Goal: Information Seeking & Learning: Learn about a topic

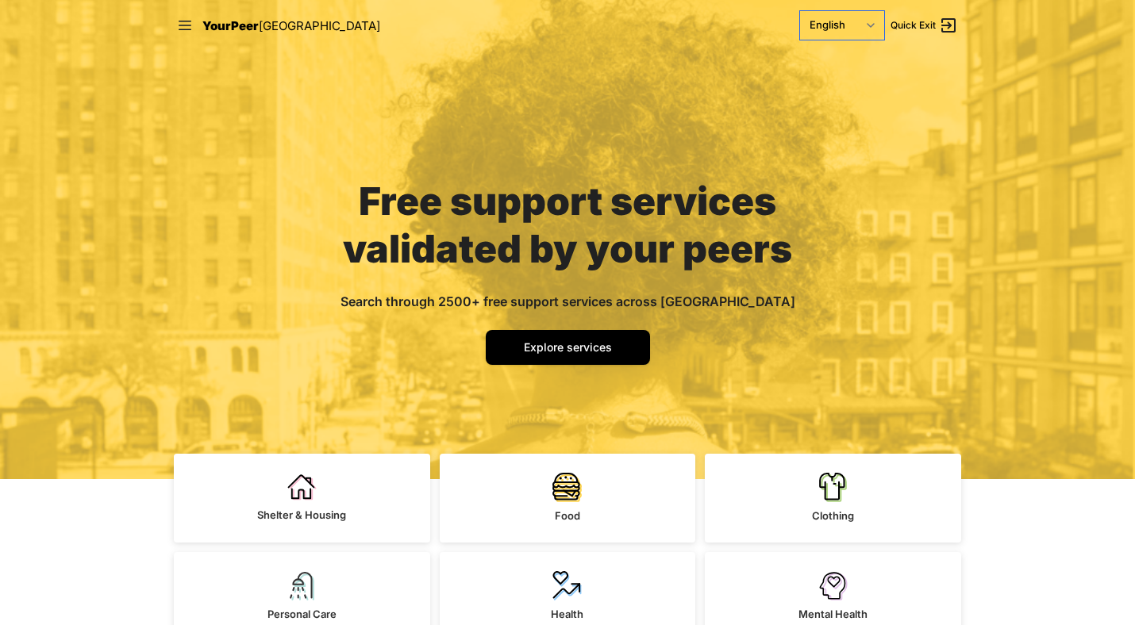
click at [854, 36] on select "English Español 简体中文 বাংলা Français Русский" at bounding box center [842, 25] width 84 height 29
click at [800, 11] on select "English Español 简体中文 বাংলা Français Русский" at bounding box center [842, 25] width 84 height 29
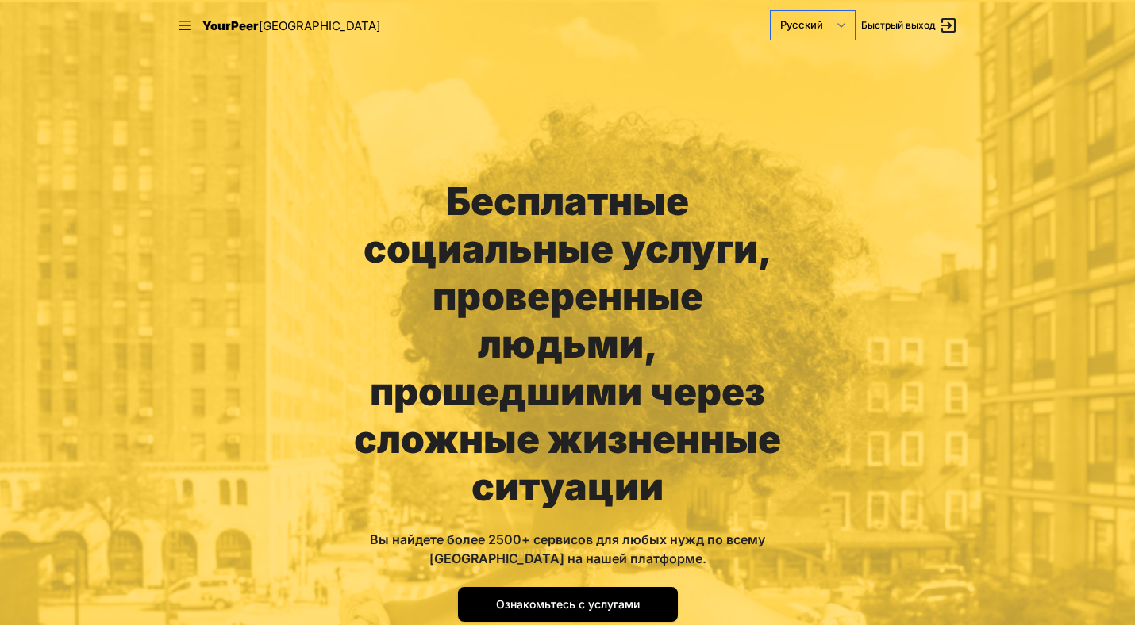
click at [832, 25] on select "English Español 简体中文 বাংলা Français Русский" at bounding box center [812, 25] width 84 height 29
select select "en|en"
click at [800, 11] on select "English Español 简体中文 বাংলা Français Русский" at bounding box center [812, 25] width 84 height 29
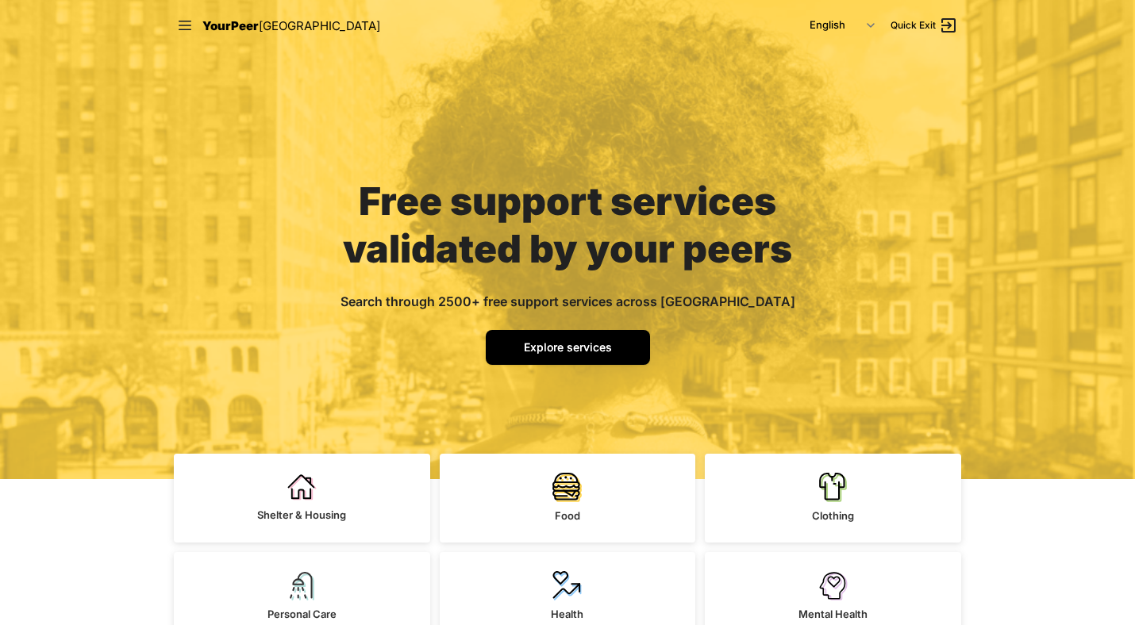
click at [606, 364] on link "Explore services" at bounding box center [568, 347] width 164 height 35
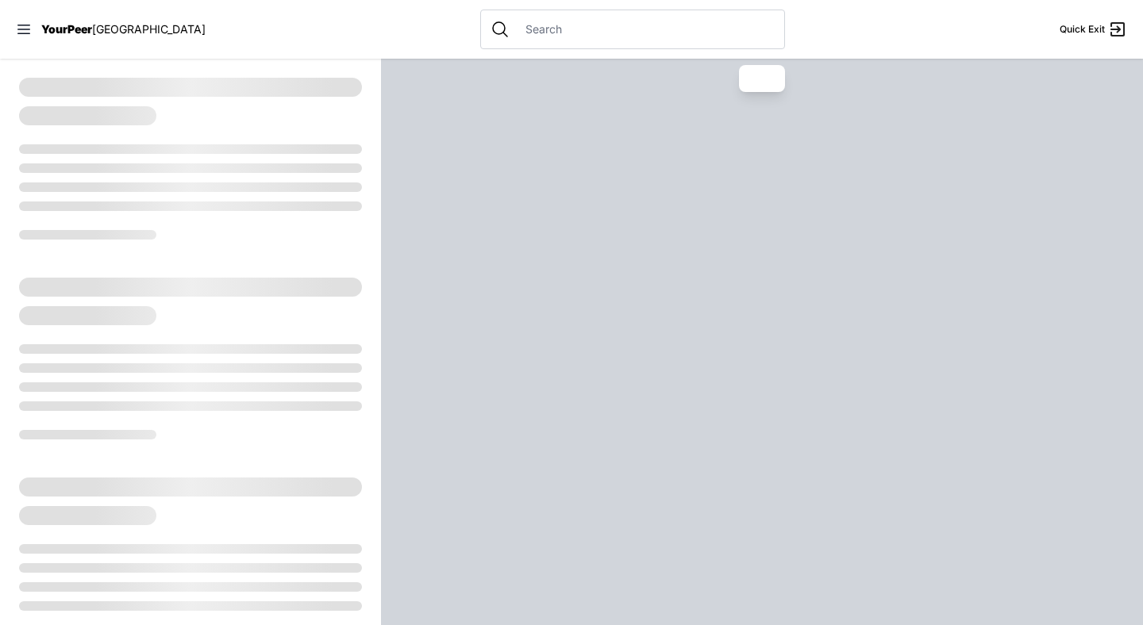
select select "recentlyUpdated"
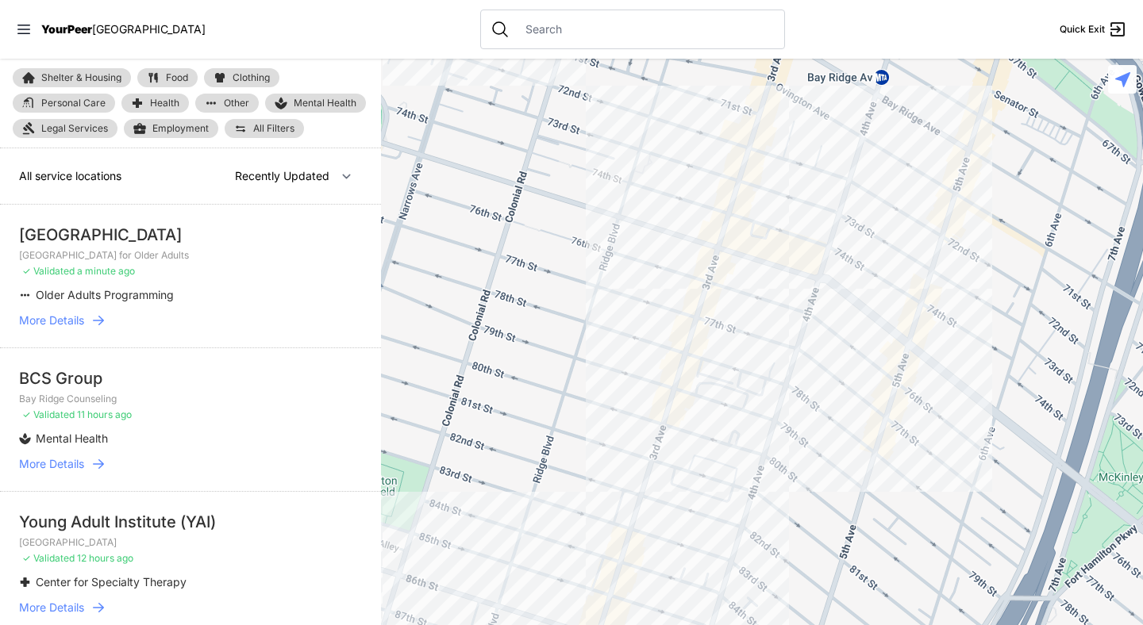
click at [286, 124] on span "All Filters" at bounding box center [273, 129] width 41 height 10
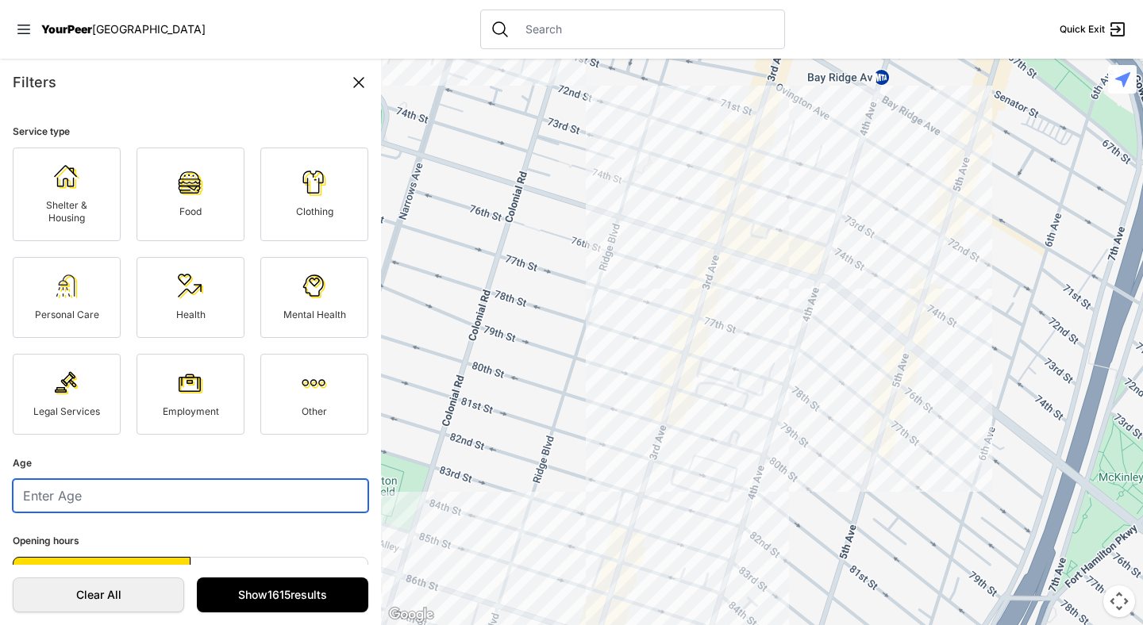
click at [142, 490] on input "number" at bounding box center [190, 495] width 355 height 33
type input "21"
click at [282, 298] on link "Mental Health" at bounding box center [314, 297] width 108 height 81
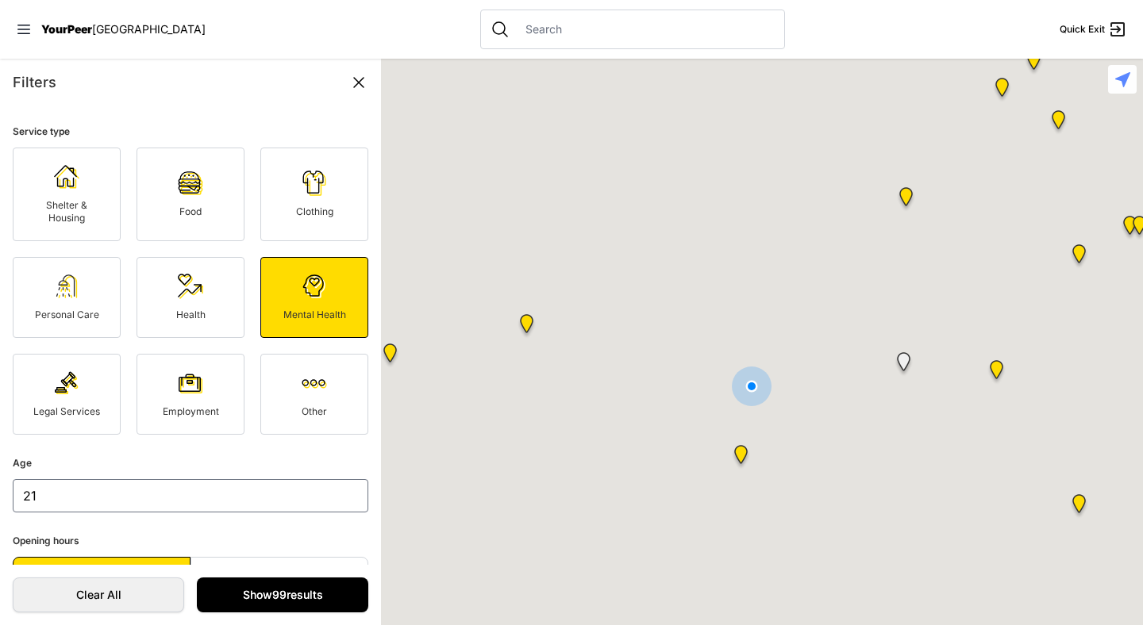
select select "nearby"
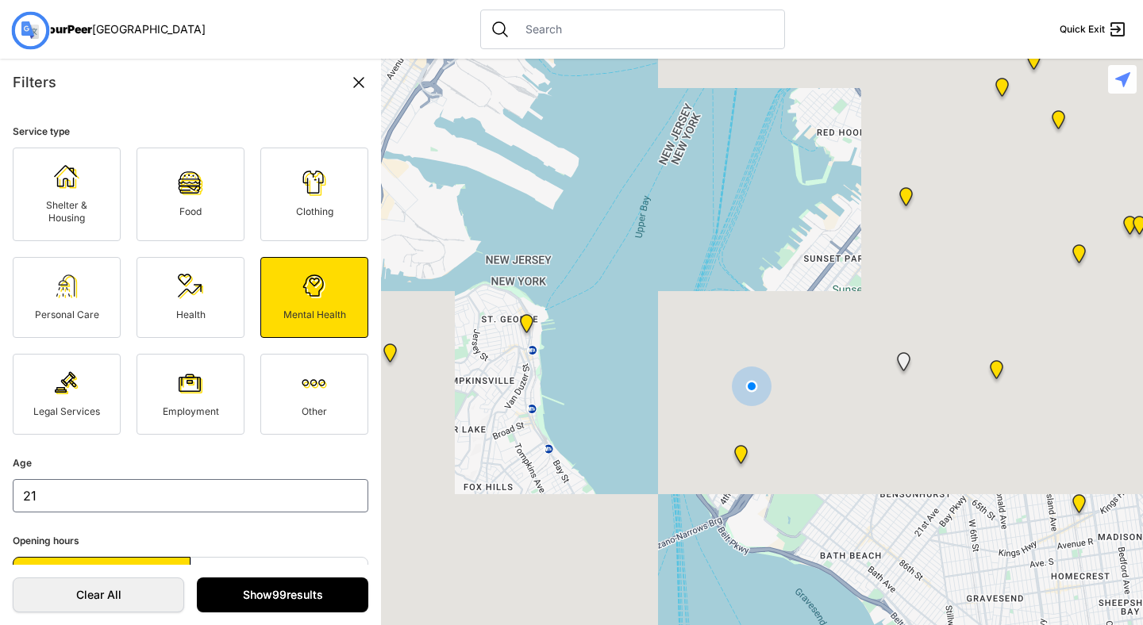
click at [282, 597] on link "Show 99 results" at bounding box center [282, 595] width 171 height 35
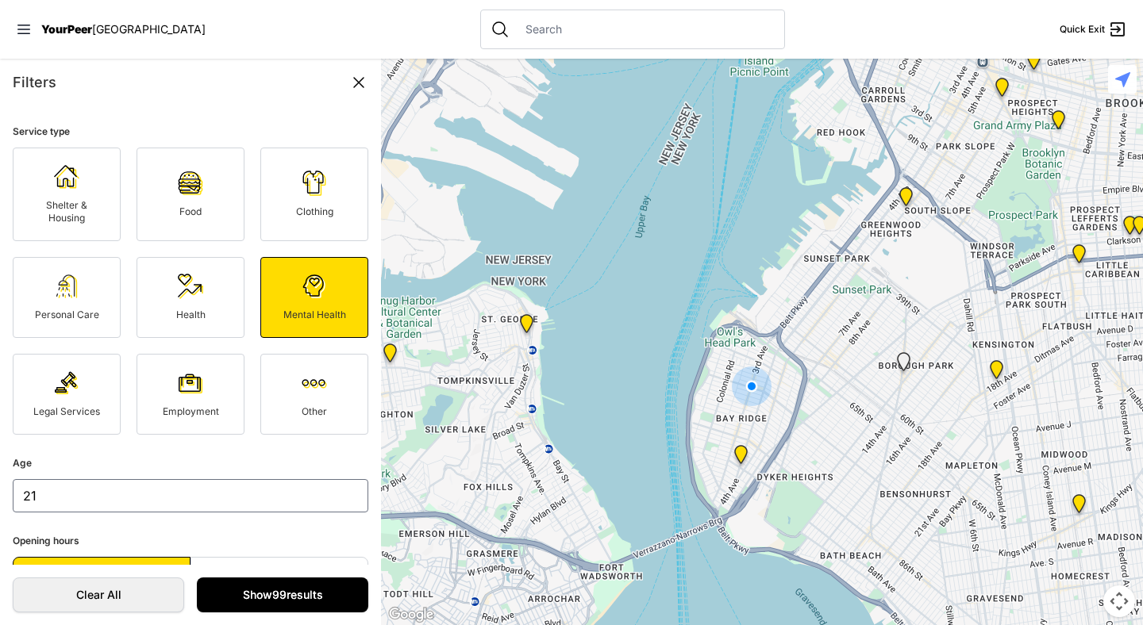
click at [297, 585] on link "Show 99 results" at bounding box center [282, 595] width 171 height 35
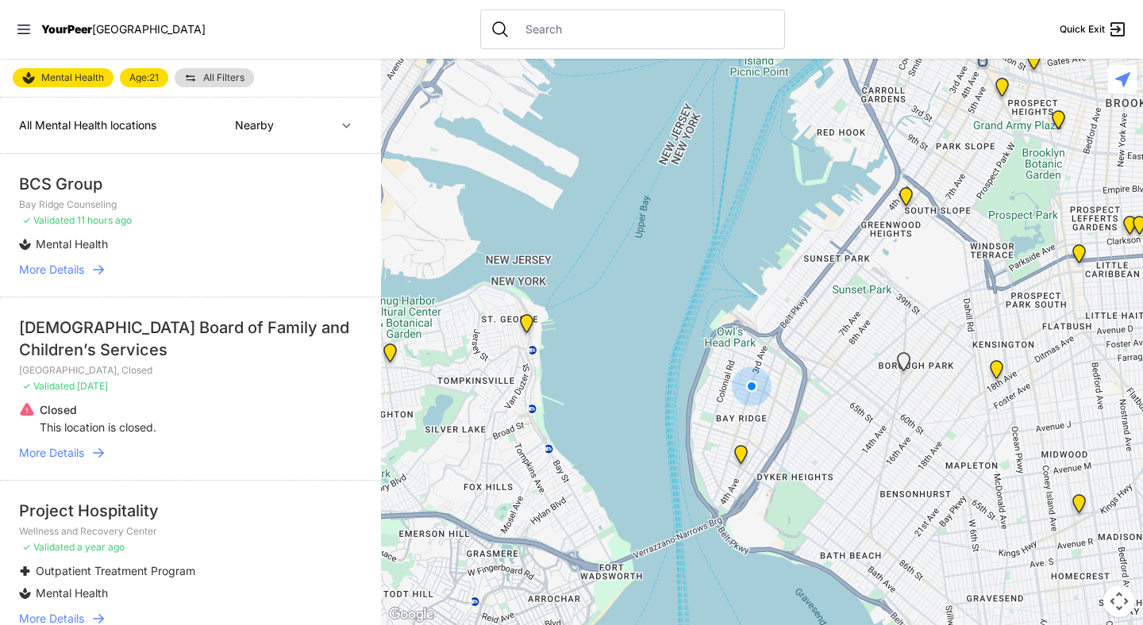
click at [516, 36] on input "text" at bounding box center [645, 29] width 259 height 16
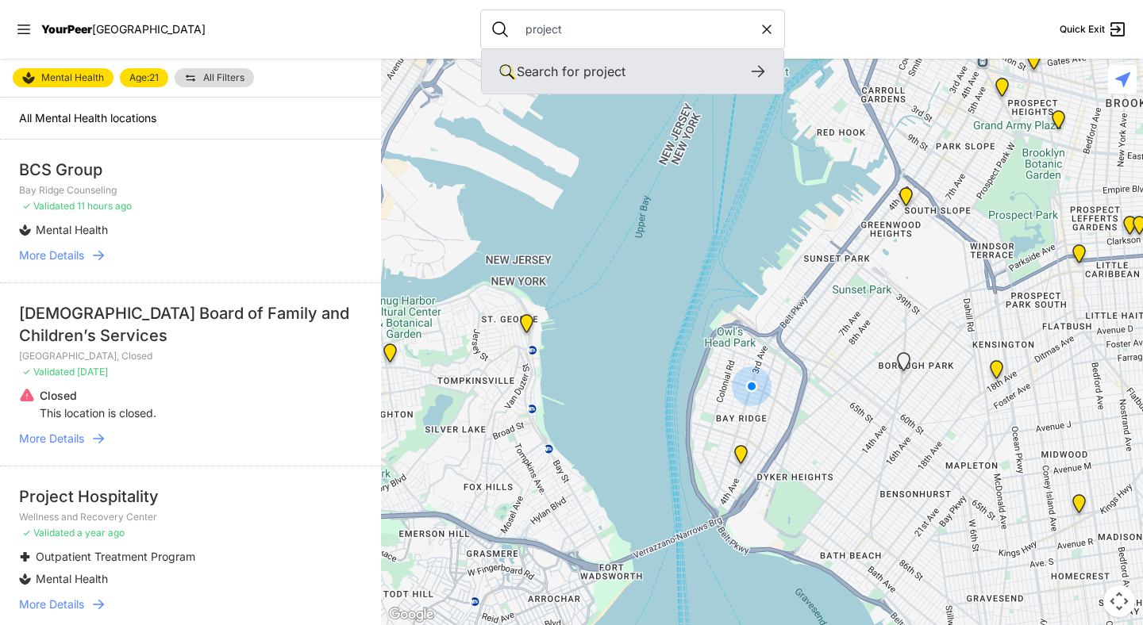
type input "project"
click at [748, 70] on icon at bounding box center [757, 71] width 19 height 19
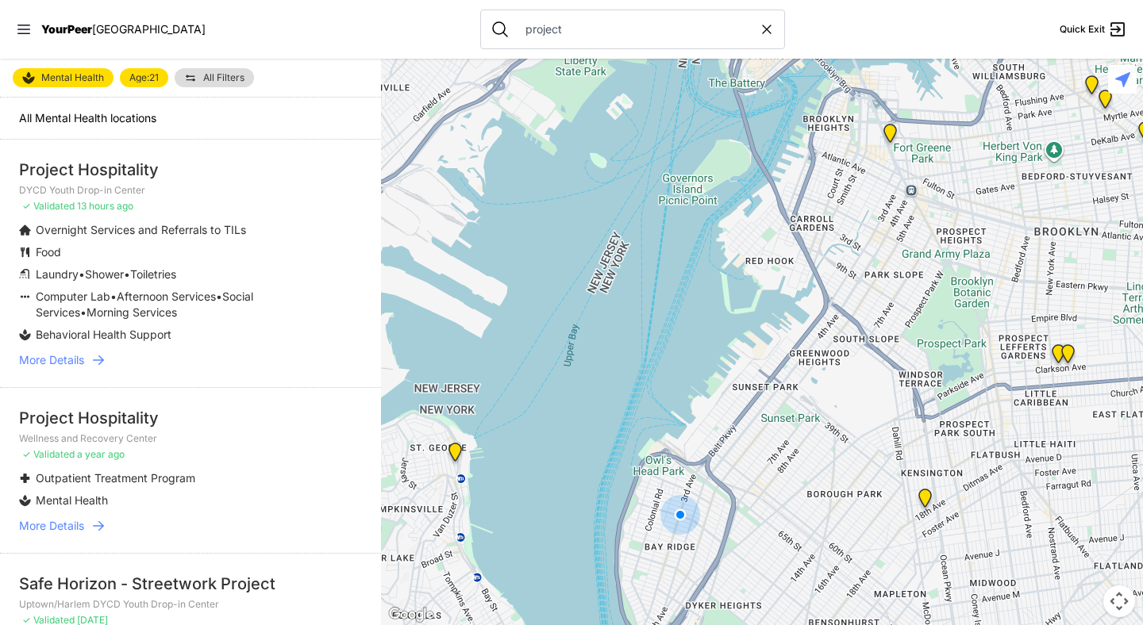
click at [103, 359] on icon at bounding box center [98, 360] width 11 height 10
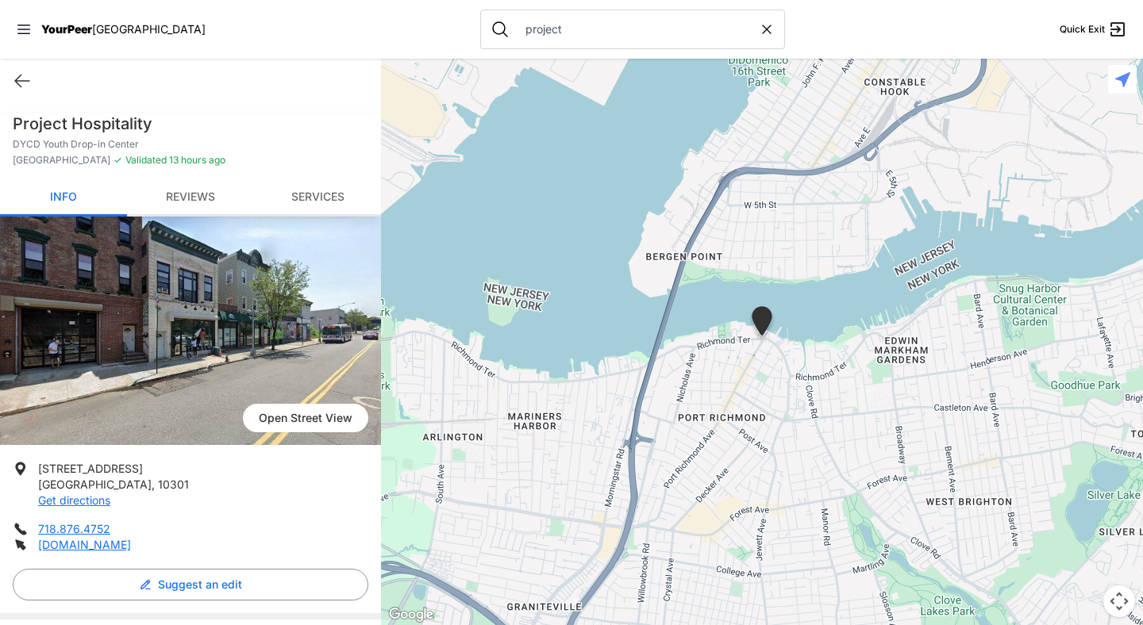
click at [32, 76] on div "Quick Exit" at bounding box center [190, 81] width 381 height 44
click at [25, 78] on icon at bounding box center [22, 80] width 19 height 19
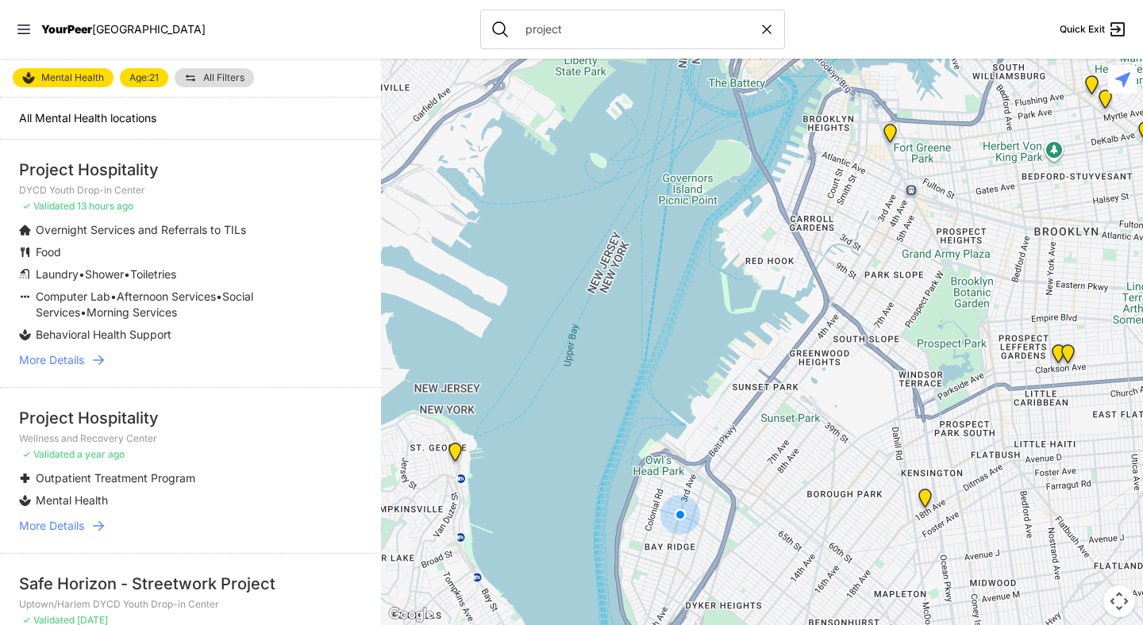
click at [103, 355] on icon at bounding box center [98, 360] width 16 height 16
click at [759, 33] on icon at bounding box center [767, 29] width 16 height 16
select select "recentlyUpdated"
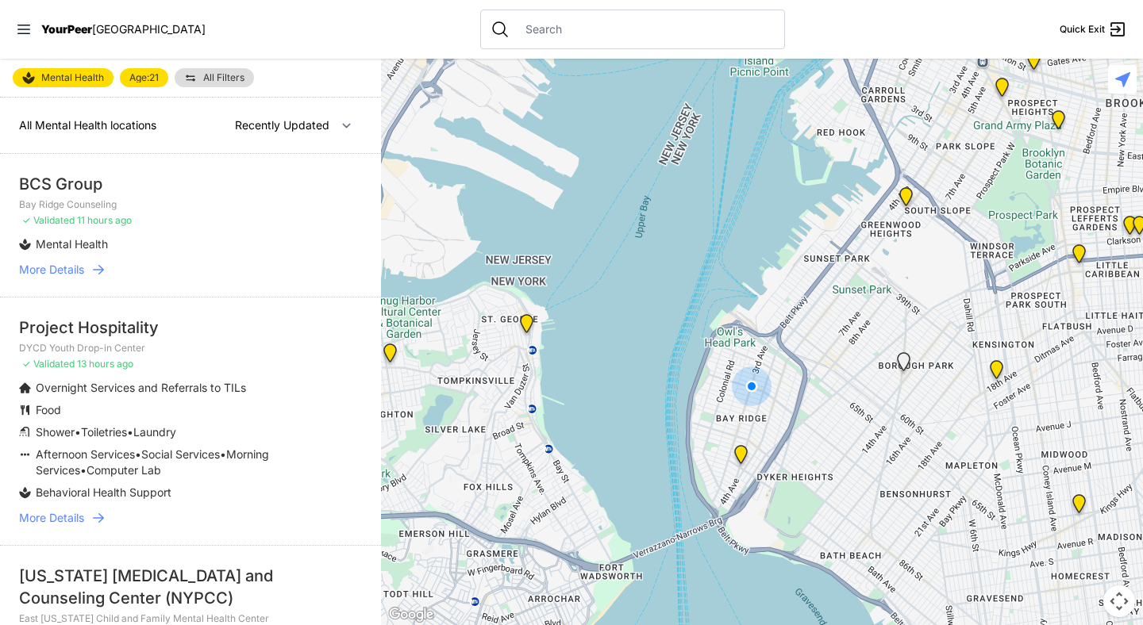
click at [366, 25] on nav "YourPeer NYC Quick Exit" at bounding box center [571, 29] width 1143 height 59
click at [100, 267] on icon at bounding box center [98, 270] width 16 height 16
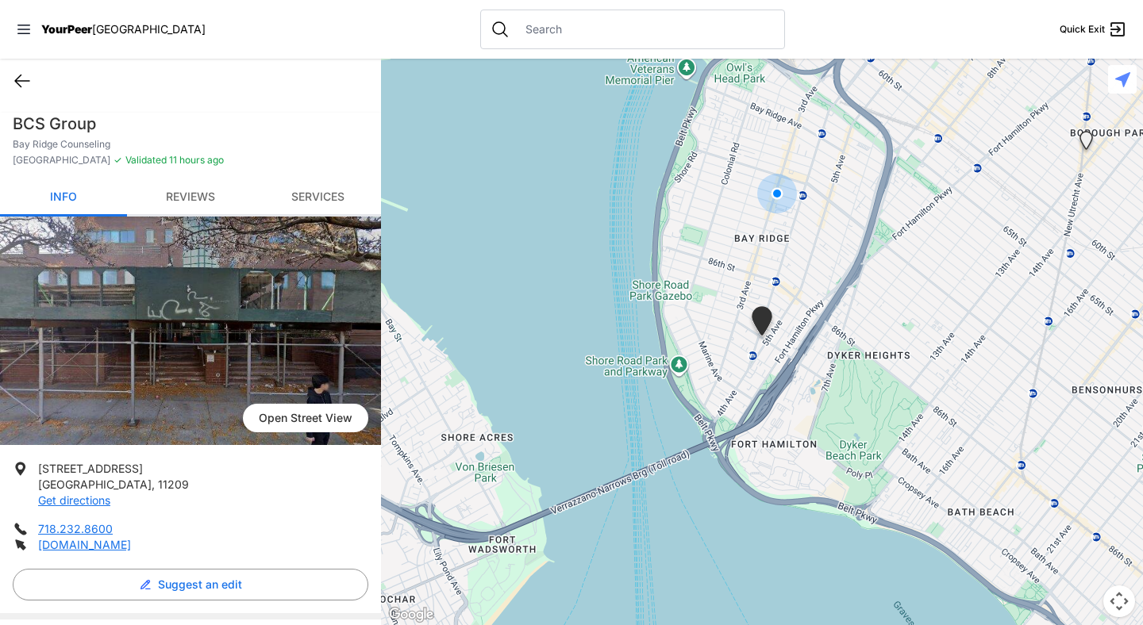
click at [21, 79] on icon at bounding box center [22, 80] width 19 height 19
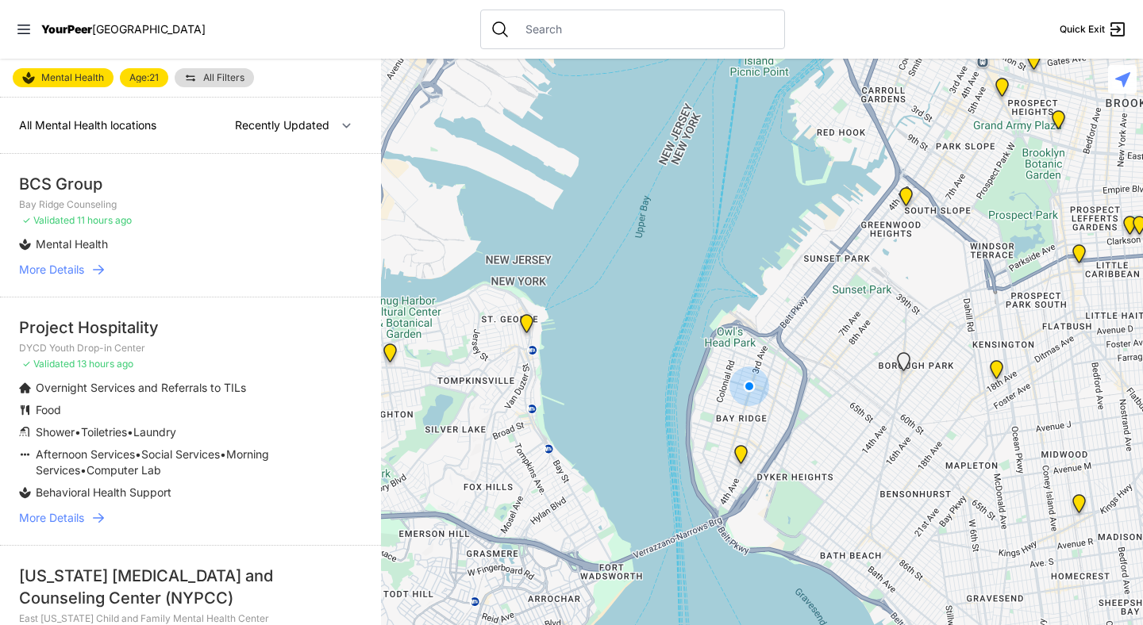
select select "nearby"
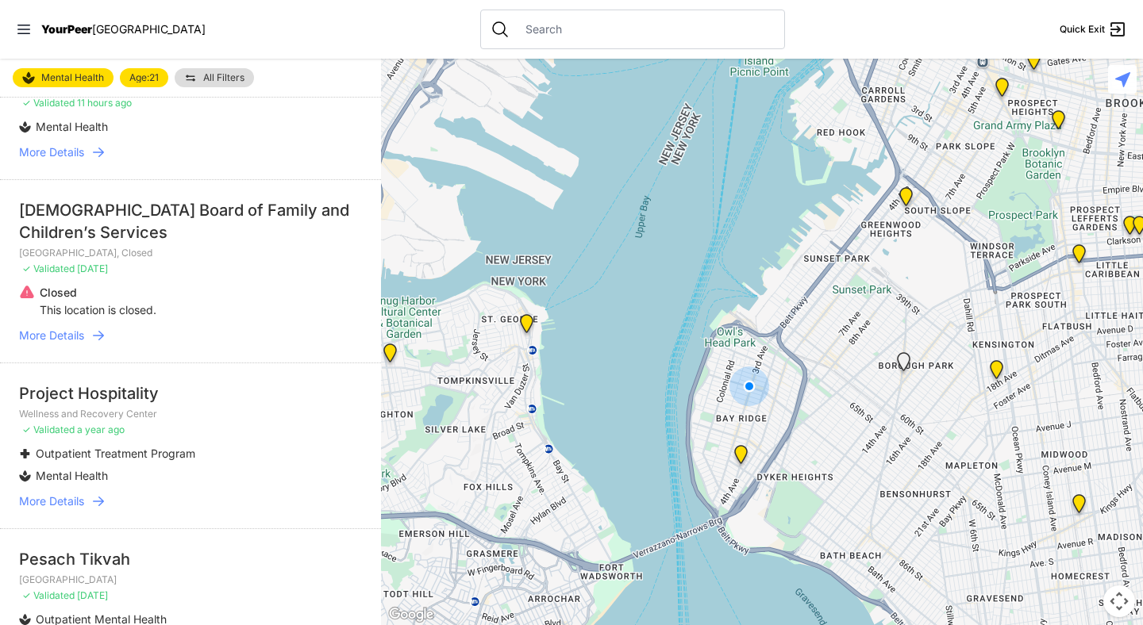
scroll to position [125, 0]
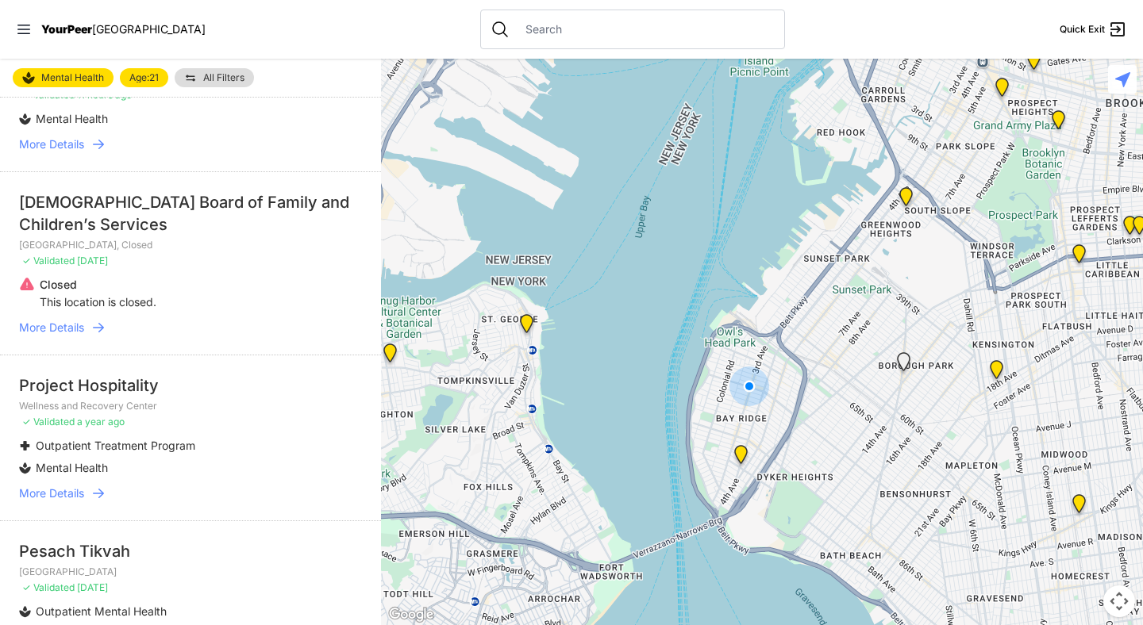
click at [100, 490] on icon at bounding box center [98, 494] width 16 height 16
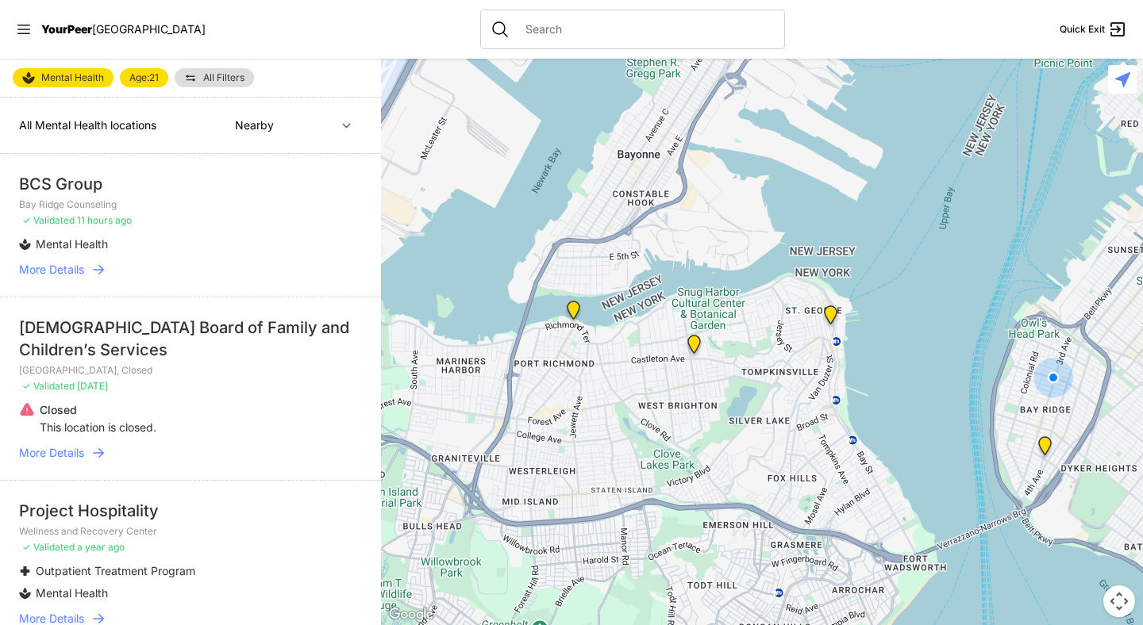
drag, startPoint x: 464, startPoint y: 303, endPoint x: 771, endPoint y: 294, distance: 307.2
click at [771, 294] on div at bounding box center [762, 342] width 762 height 567
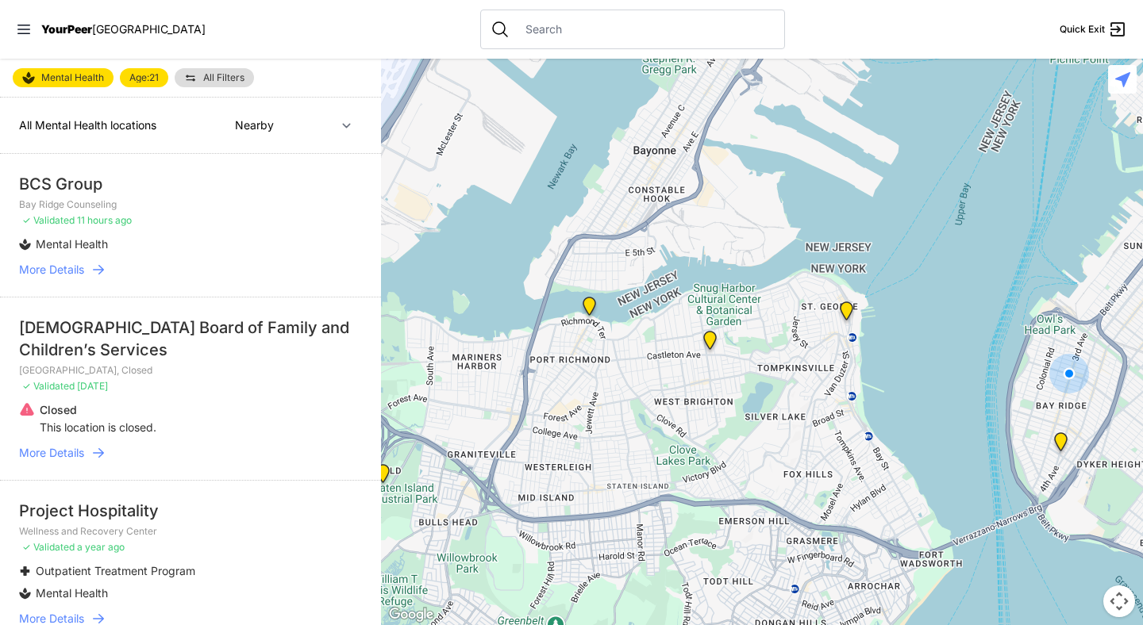
click at [591, 311] on img "DYCD Youth Drop-in Center" at bounding box center [589, 309] width 20 height 25
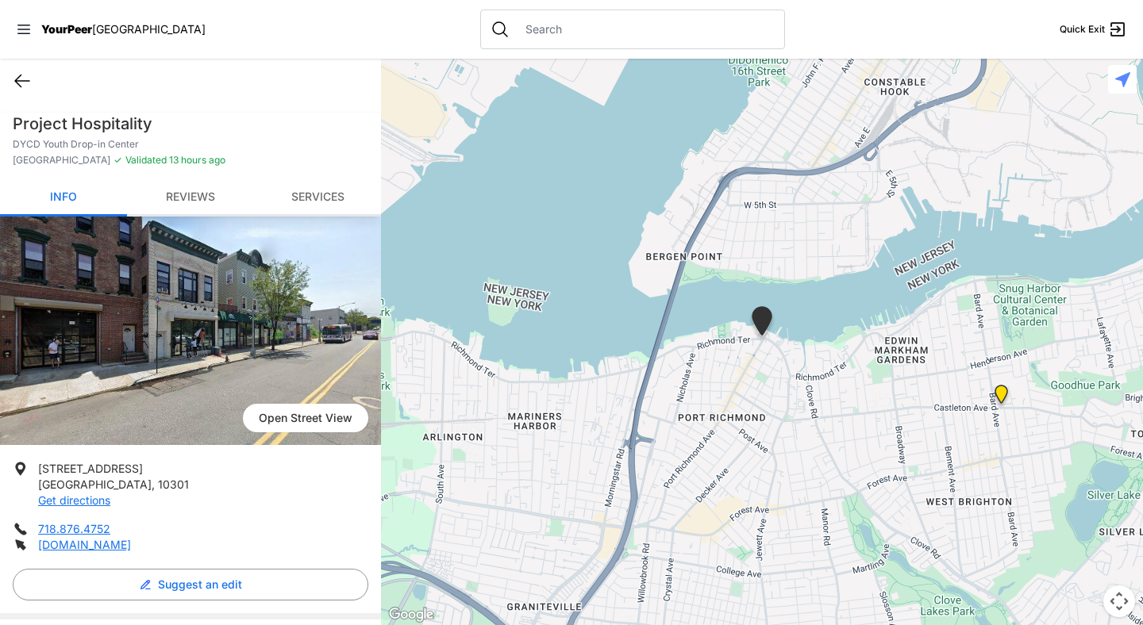
click at [16, 88] on icon at bounding box center [22, 80] width 19 height 19
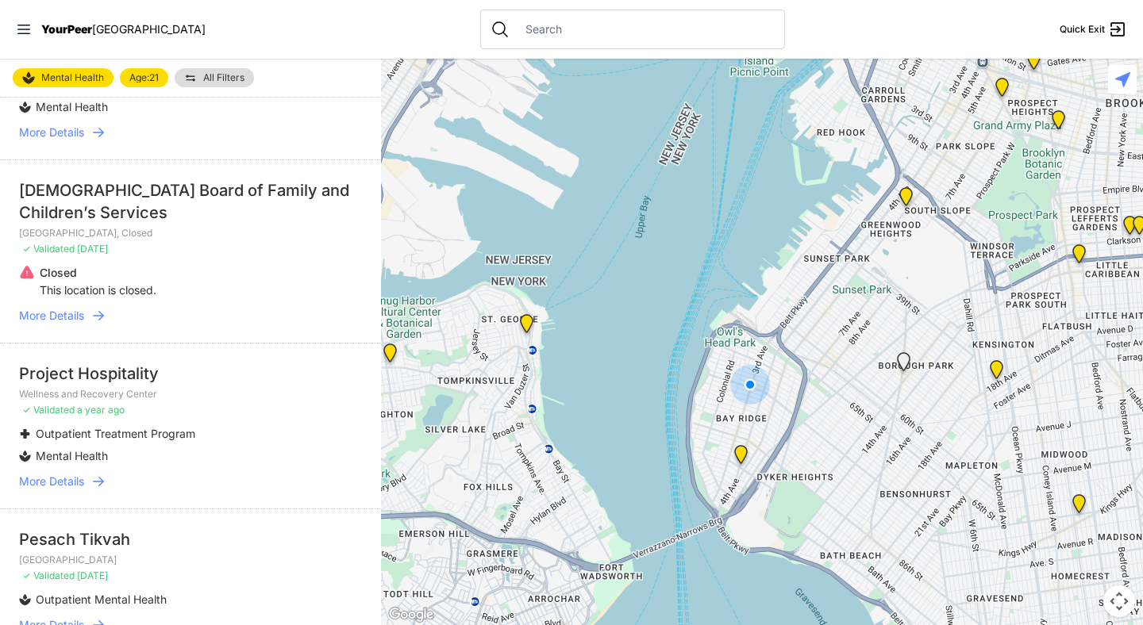
scroll to position [140, 0]
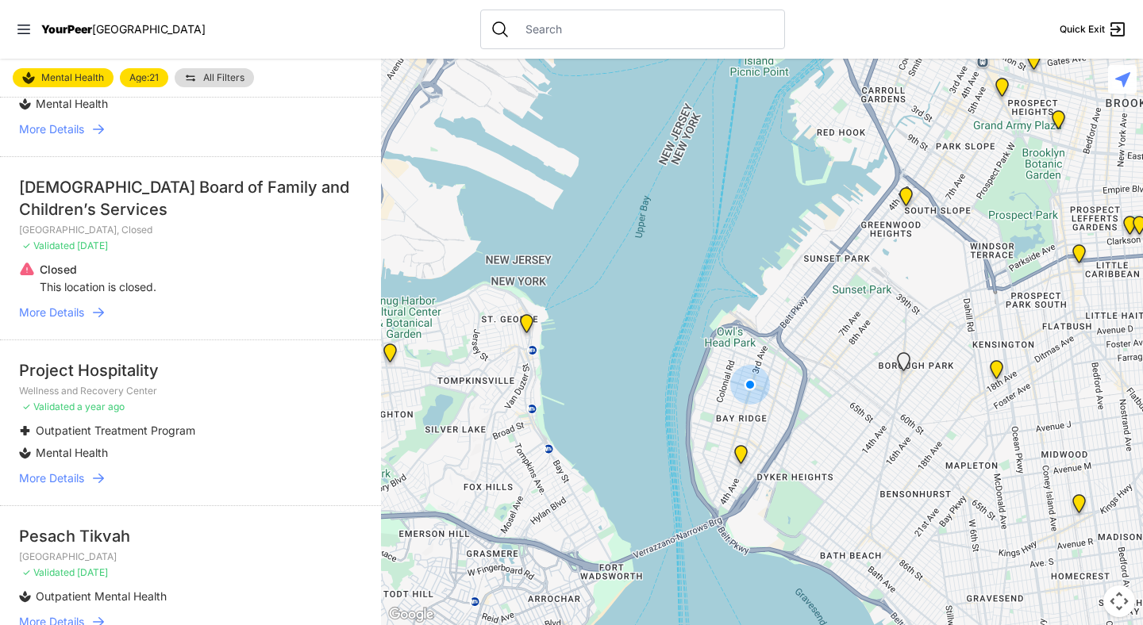
click at [516, 27] on input "text" at bounding box center [645, 29] width 259 height 16
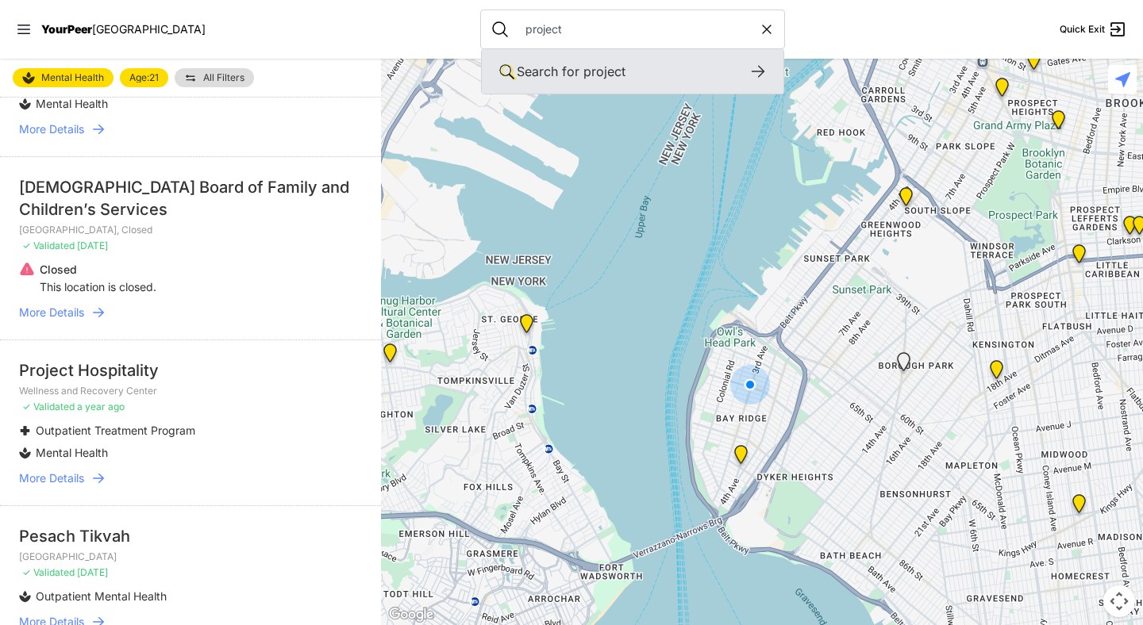
type input "project"
click at [751, 74] on icon at bounding box center [757, 72] width 13 height 12
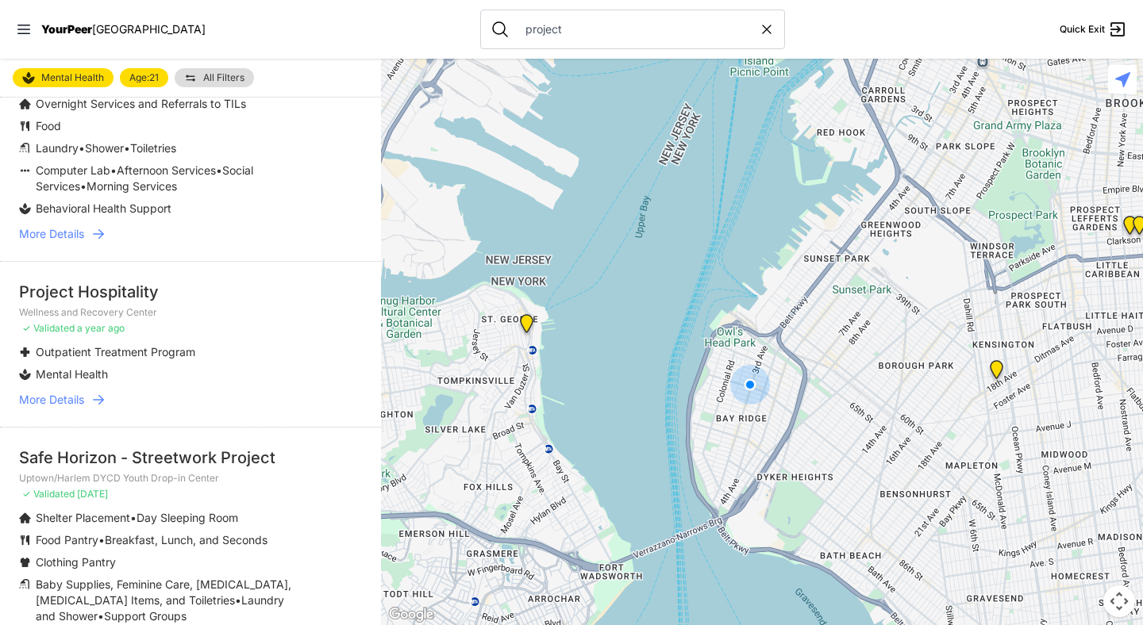
scroll to position [48, 0]
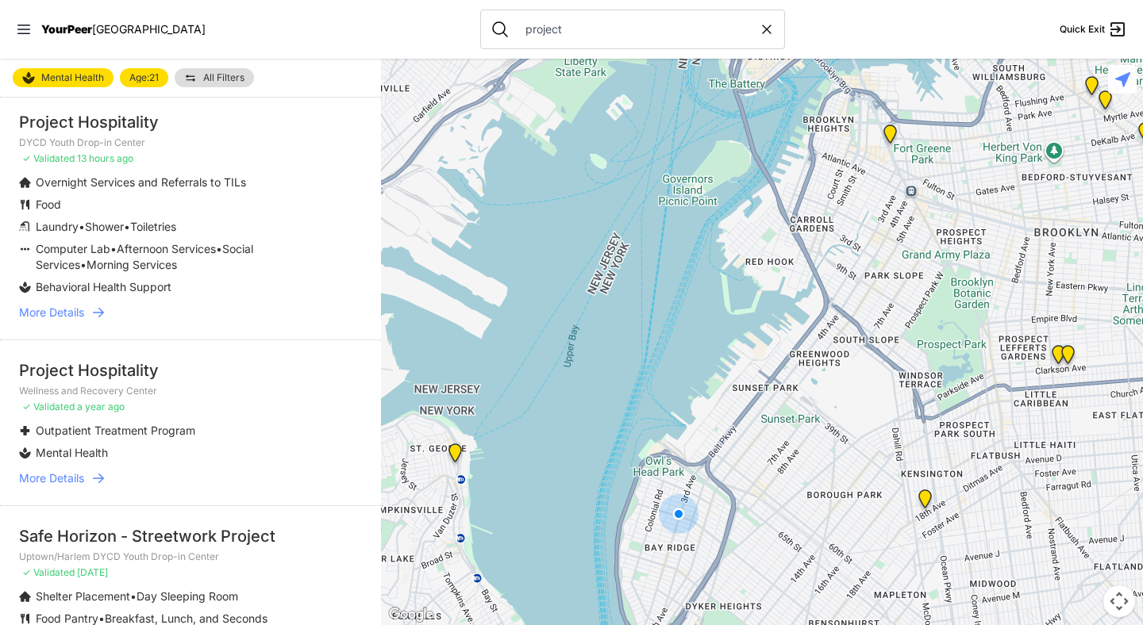
click at [103, 311] on icon at bounding box center [98, 313] width 11 height 10
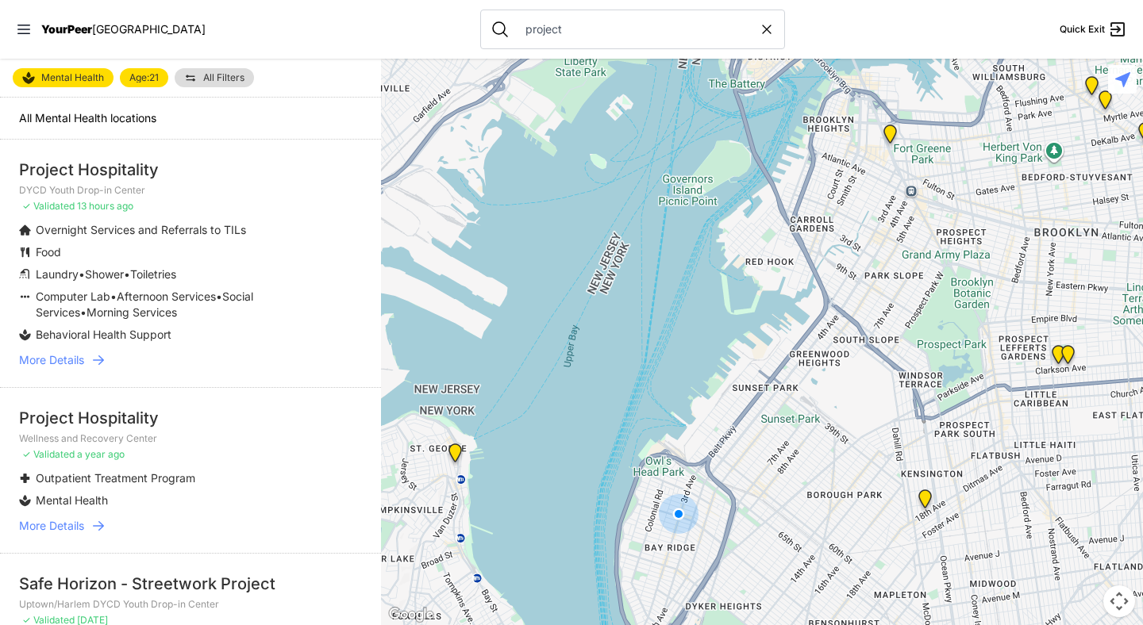
click at [105, 368] on li "Project Hospitality DYCD Youth Drop-in Center ✓ Validated 13 hours ago Overnigh…" at bounding box center [190, 264] width 381 height 248
click at [104, 359] on icon at bounding box center [98, 360] width 11 height 10
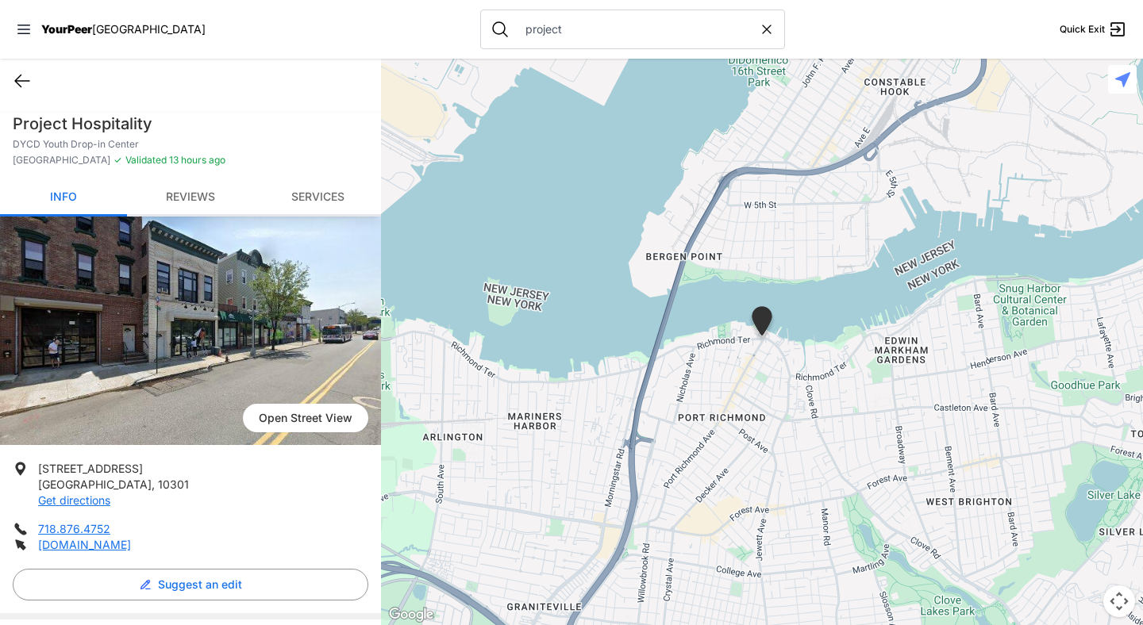
click at [18, 79] on icon at bounding box center [22, 80] width 19 height 19
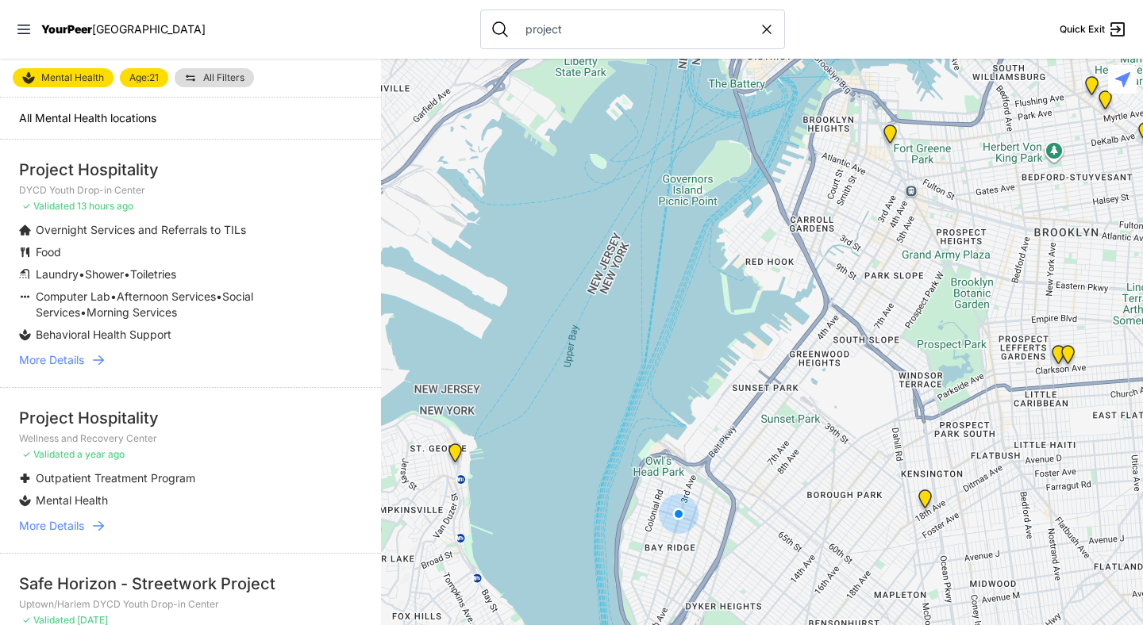
click at [550, 31] on input "project" at bounding box center [637, 29] width 243 height 16
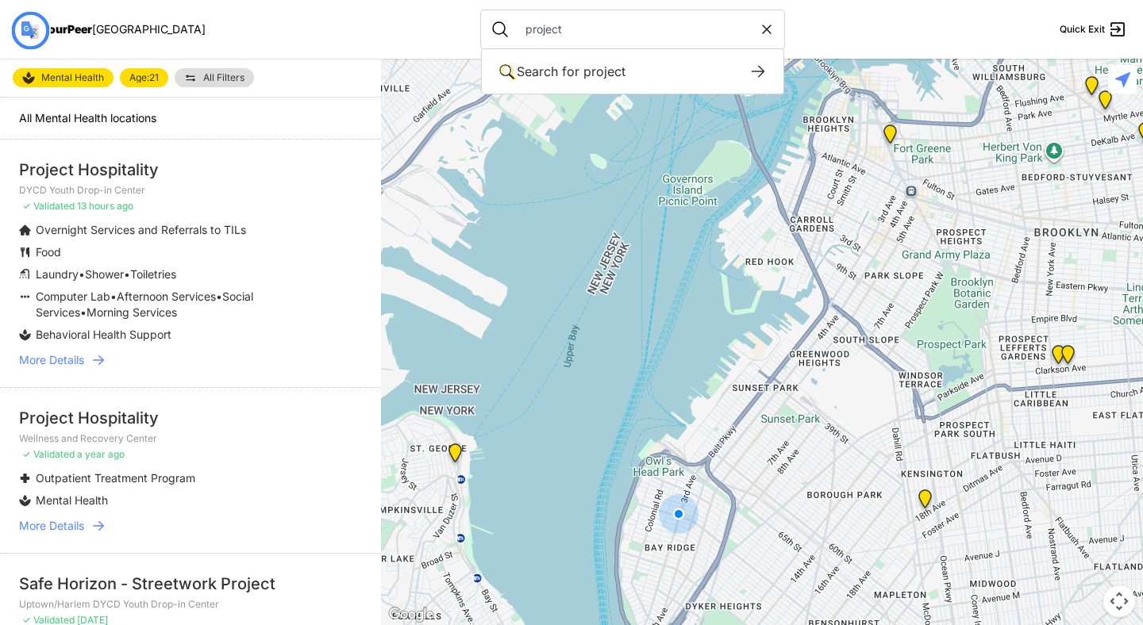
click at [550, 31] on input "project" at bounding box center [637, 29] width 243 height 16
select select "recentlyUpdated"
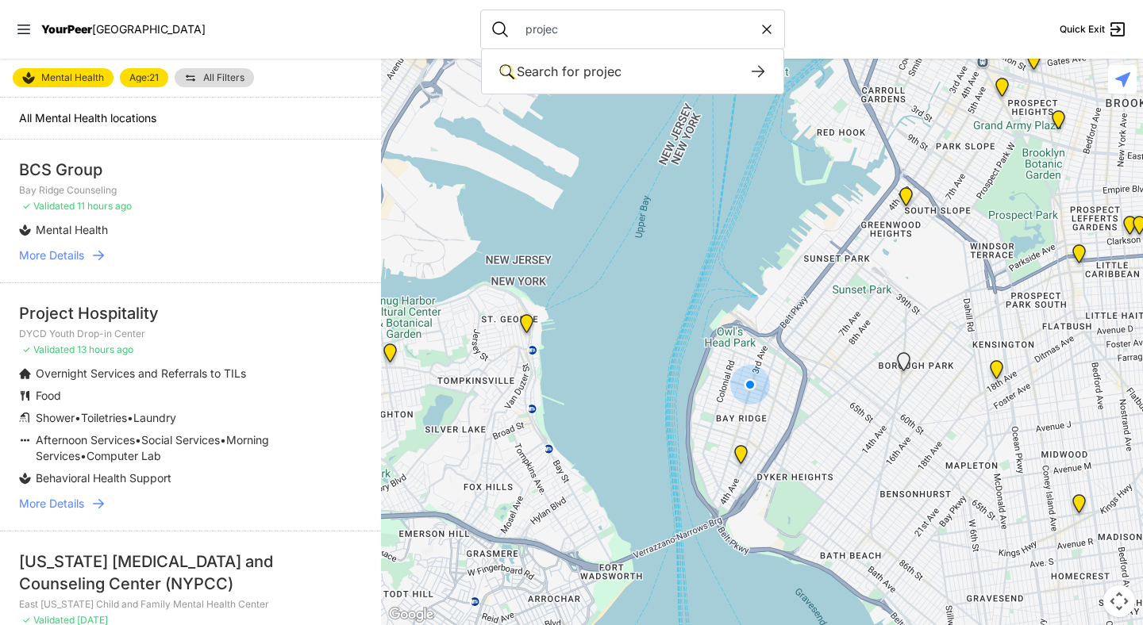
type input "project"
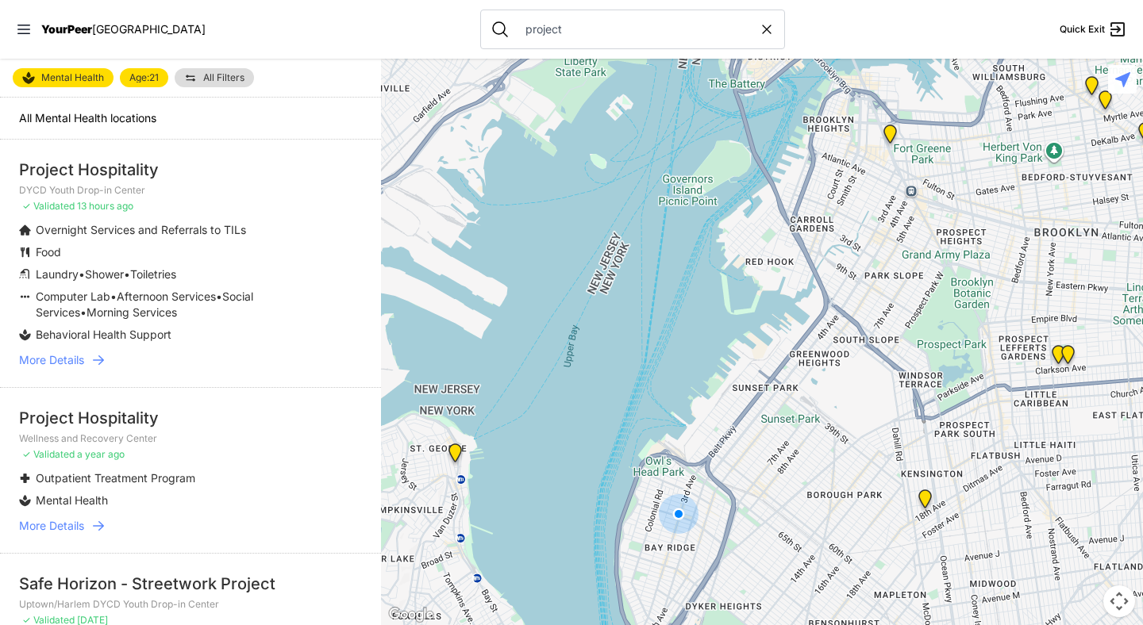
click at [92, 359] on icon at bounding box center [98, 360] width 16 height 16
click at [538, 32] on input "project" at bounding box center [637, 29] width 243 height 16
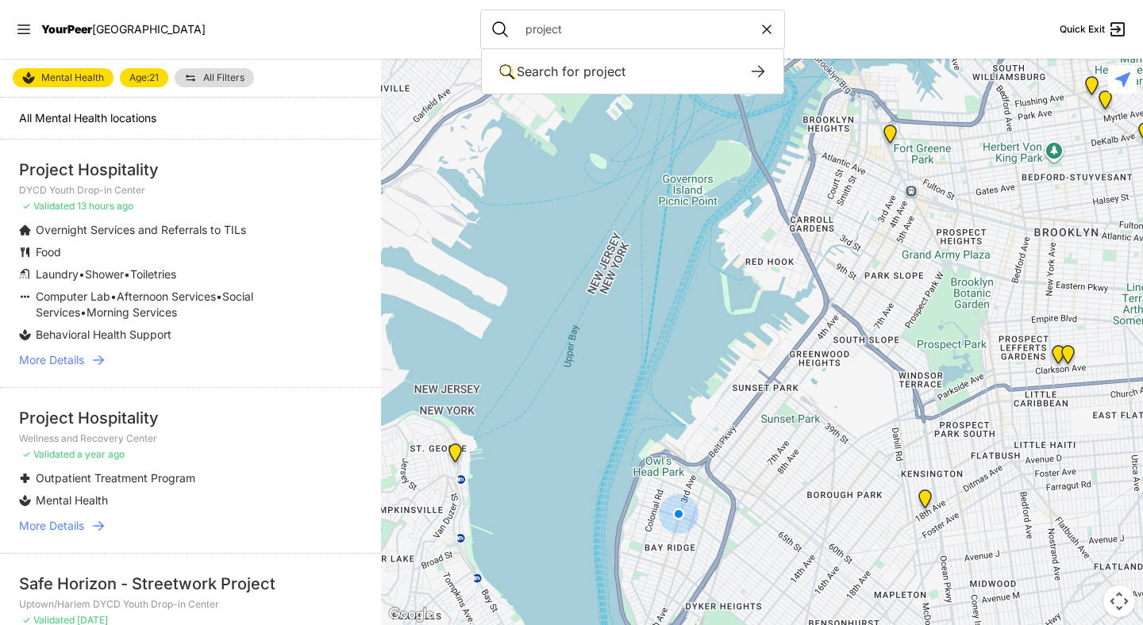
click at [538, 32] on input "project" at bounding box center [637, 29] width 243 height 16
select select "recentlyUpdated"
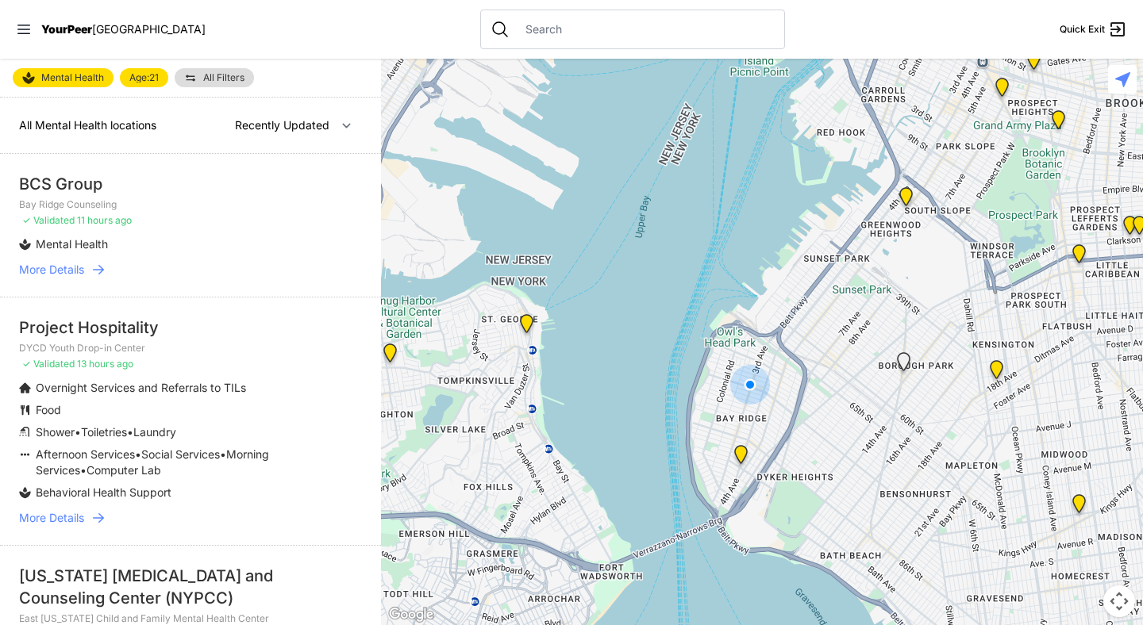
click at [257, 32] on nav "YourPeer NYC Quick Exit" at bounding box center [571, 29] width 1143 height 59
click at [340, 41] on nav "YourPeer NYC Quick Exit" at bounding box center [571, 29] width 1143 height 59
click at [98, 515] on icon at bounding box center [98, 518] width 16 height 16
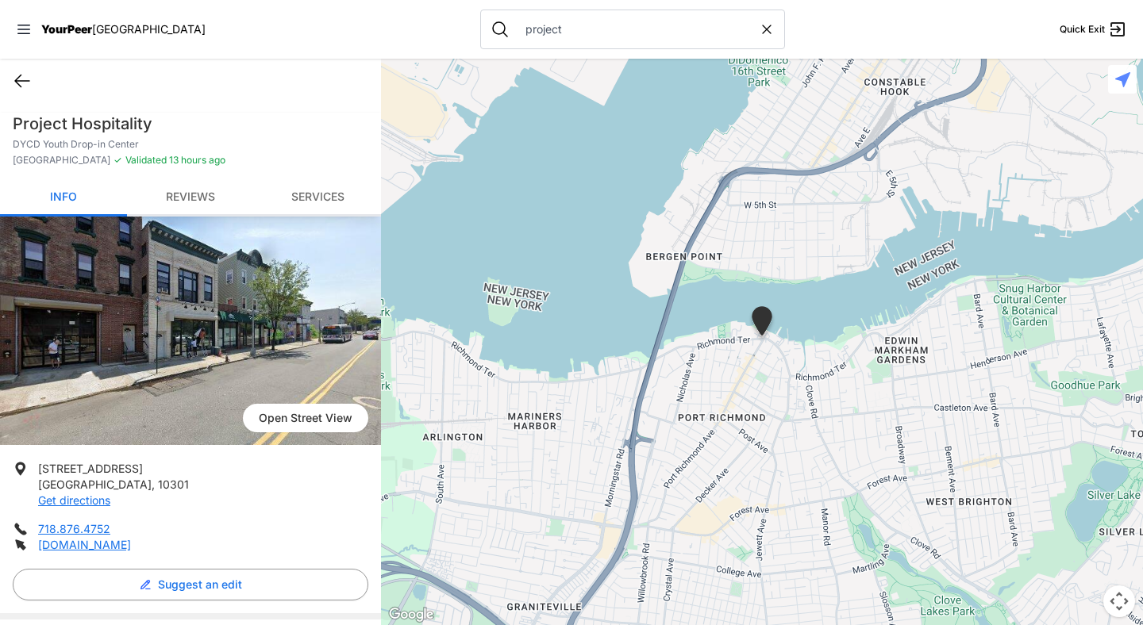
click at [24, 77] on icon at bounding box center [22, 80] width 19 height 19
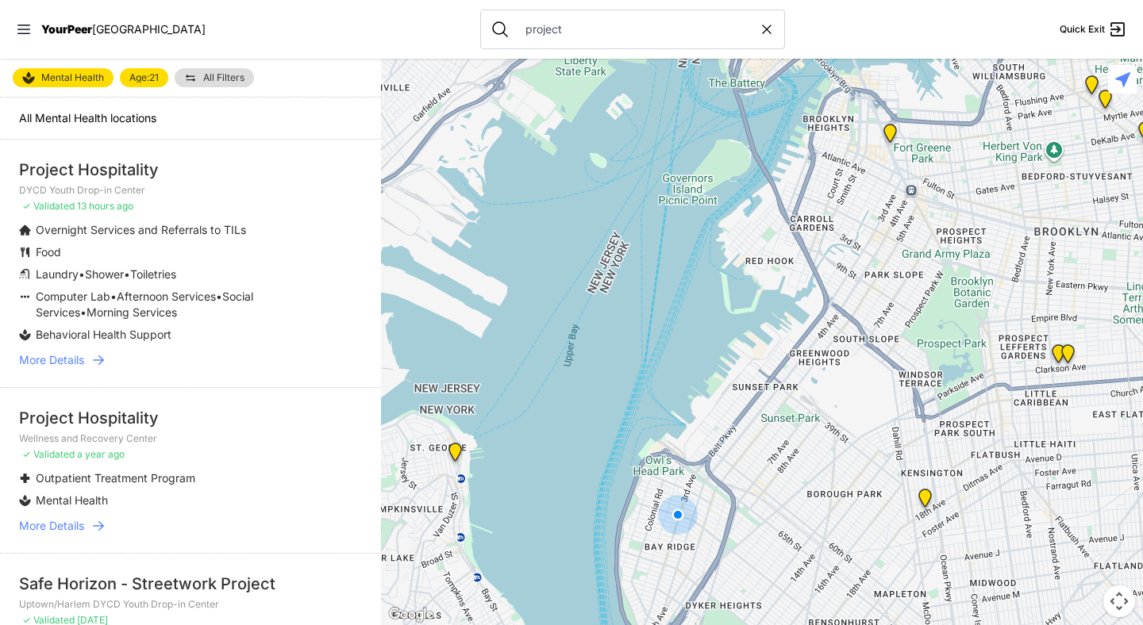
click at [99, 362] on icon at bounding box center [98, 360] width 16 height 16
click at [100, 363] on icon at bounding box center [98, 360] width 11 height 10
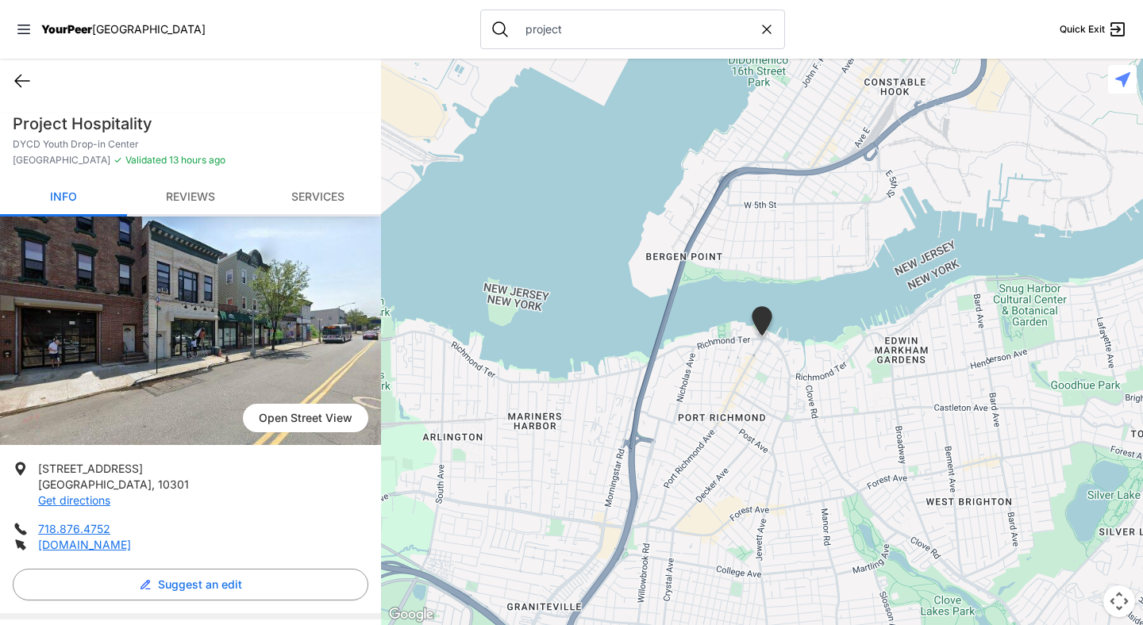
click at [17, 83] on icon at bounding box center [22, 81] width 14 height 12
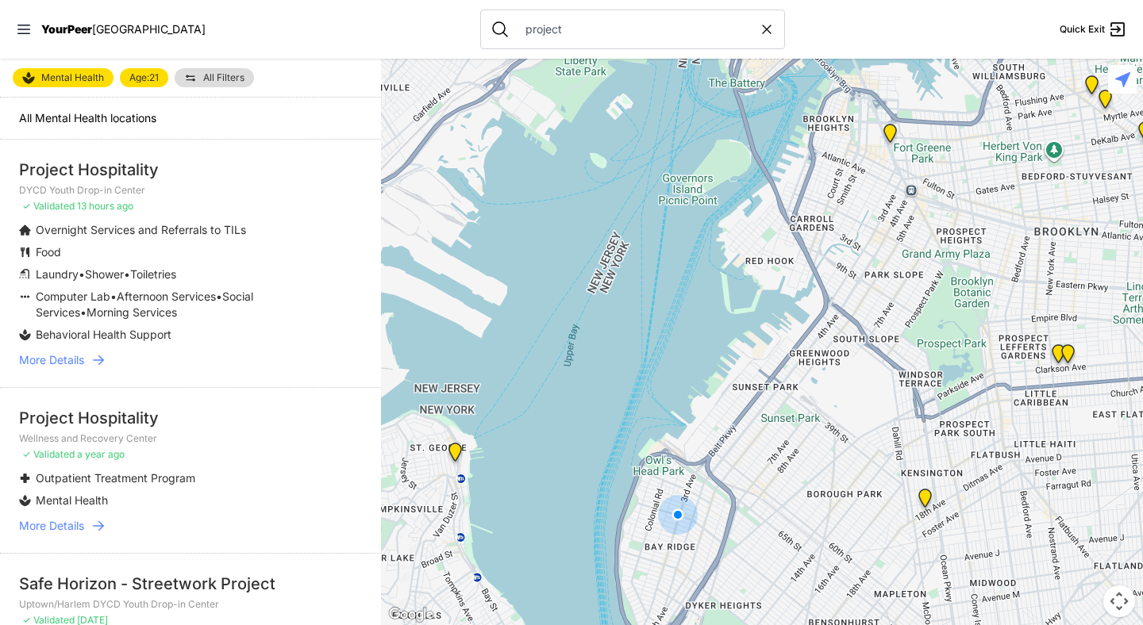
click at [107, 359] on link "More Details" at bounding box center [190, 360] width 343 height 16
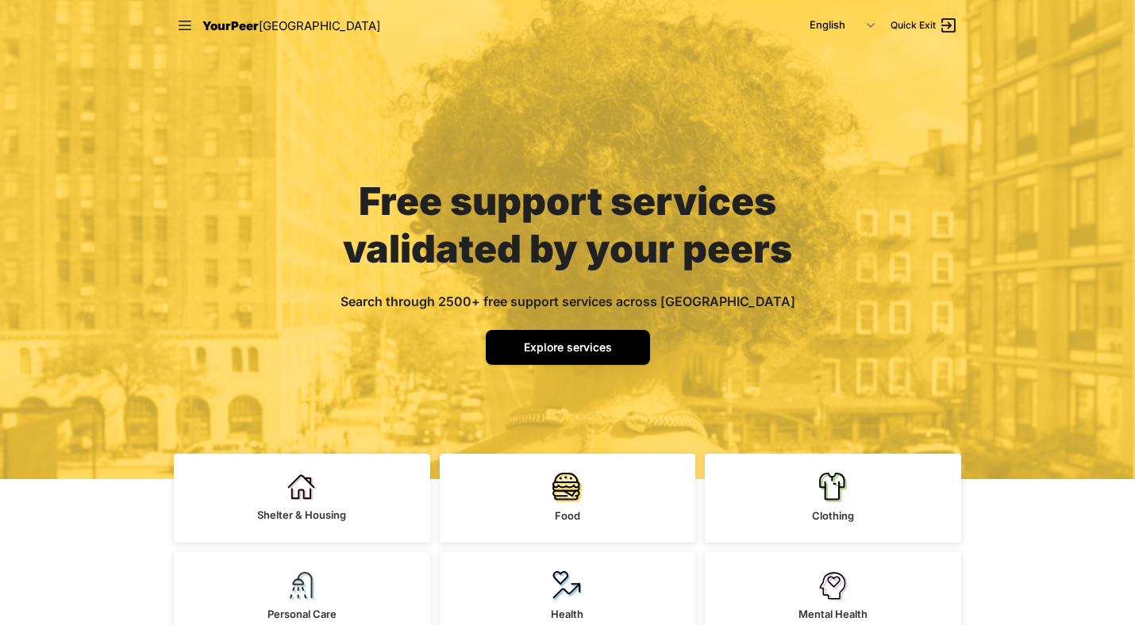
click at [596, 355] on link "Explore services" at bounding box center [568, 347] width 164 height 35
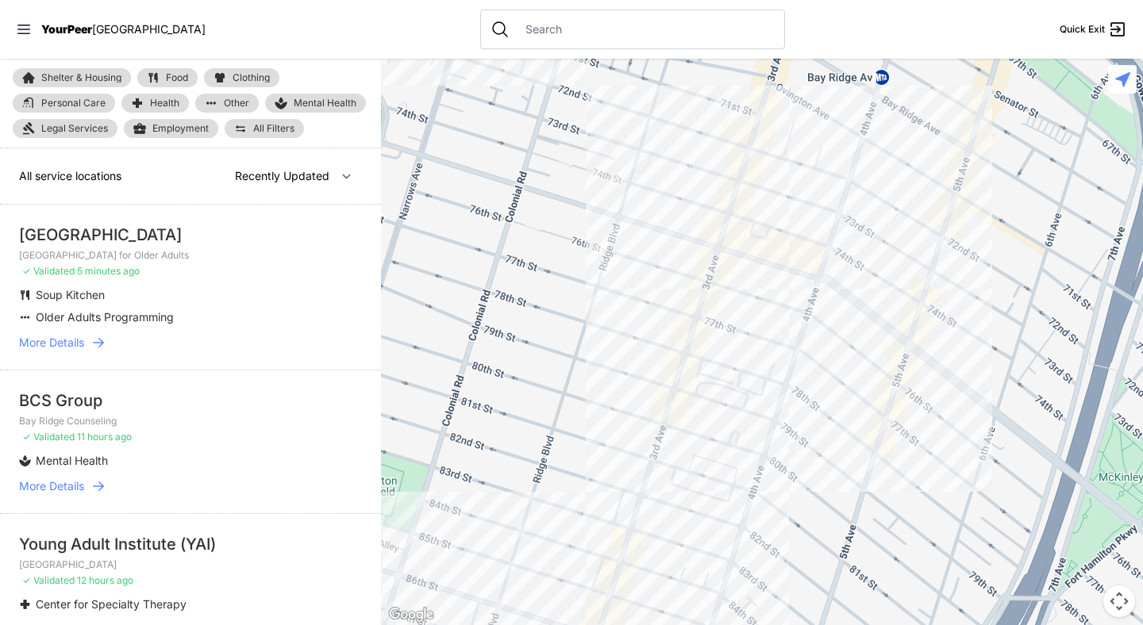
select select "nearby"
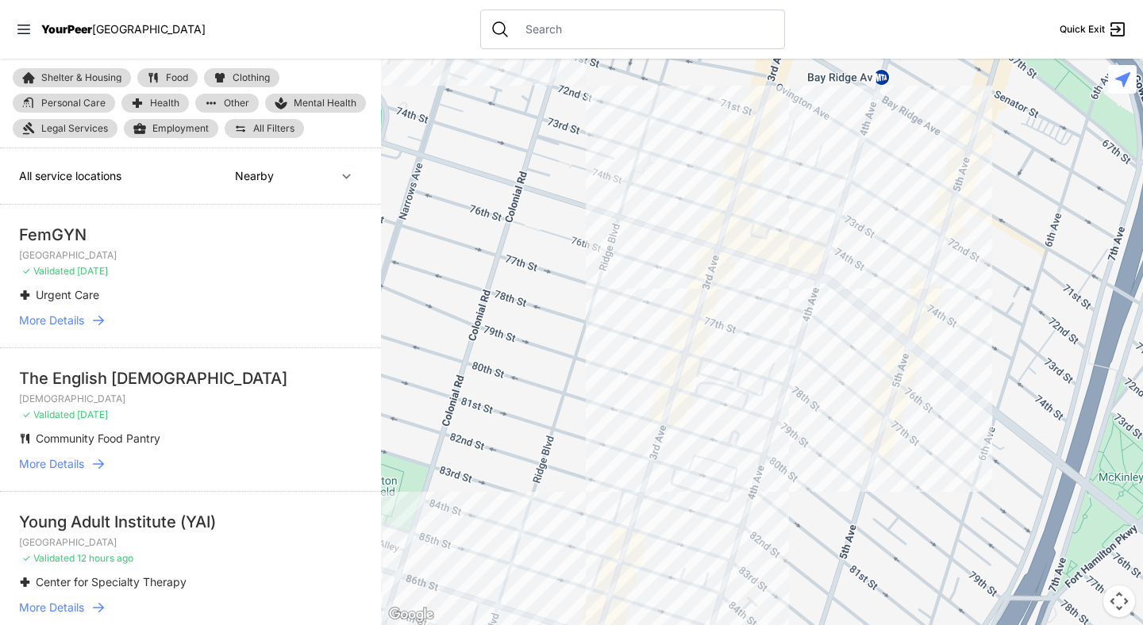
click at [288, 98] on link "Mental Health" at bounding box center [315, 103] width 101 height 19
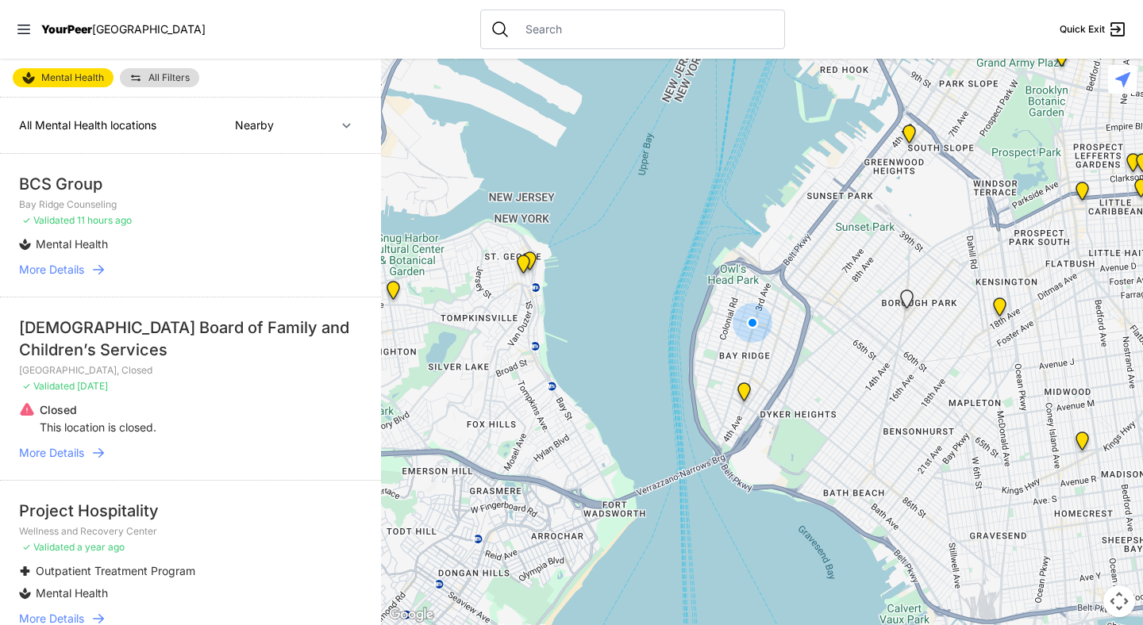
click at [173, 81] on font "All Filters" at bounding box center [168, 77] width 41 height 12
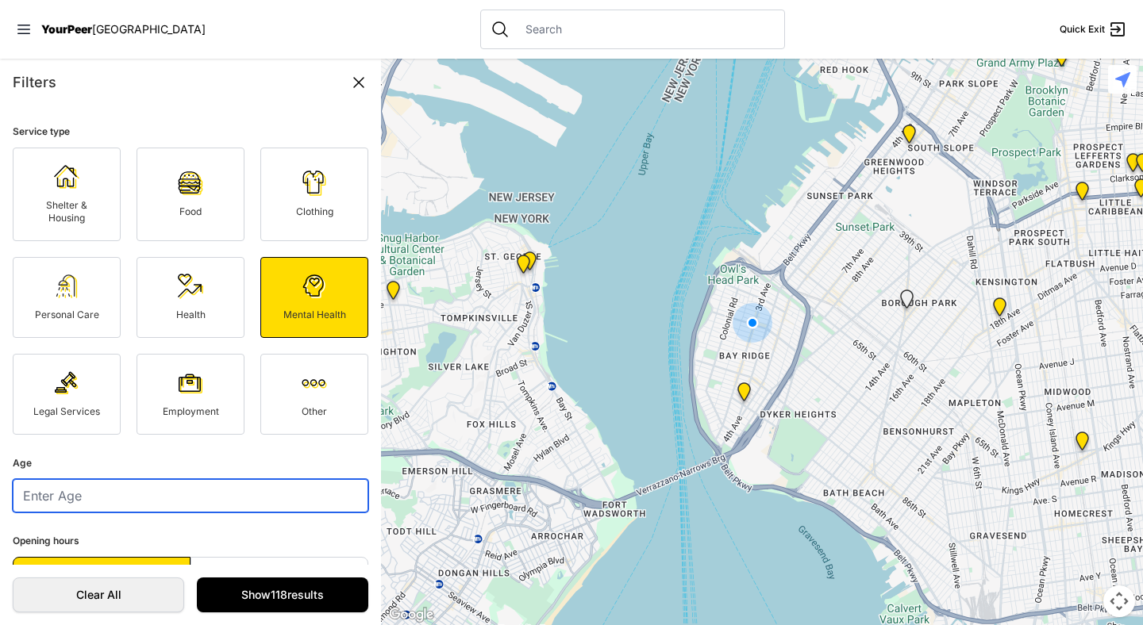
click at [148, 493] on input "number" at bounding box center [190, 495] width 355 height 33
type input "21"
click at [219, 516] on form "Service type Shelter & Housing Food Clothing Personal Care Health Mental Health…" at bounding box center [190, 335] width 381 height 459
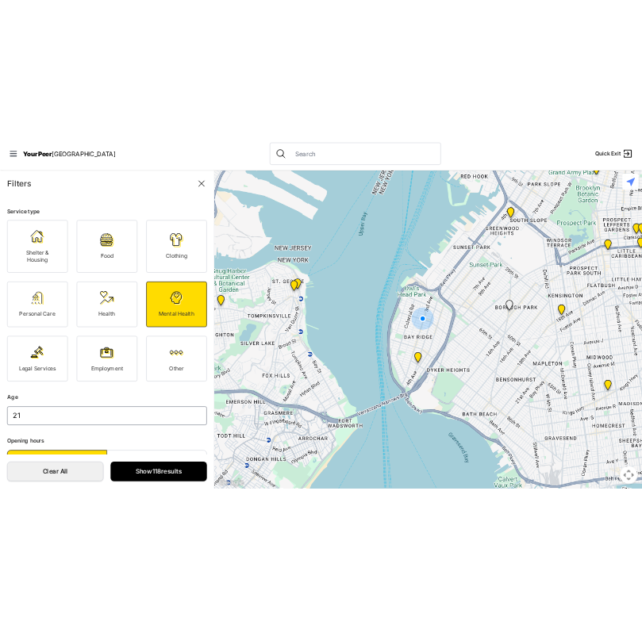
scroll to position [35, 0]
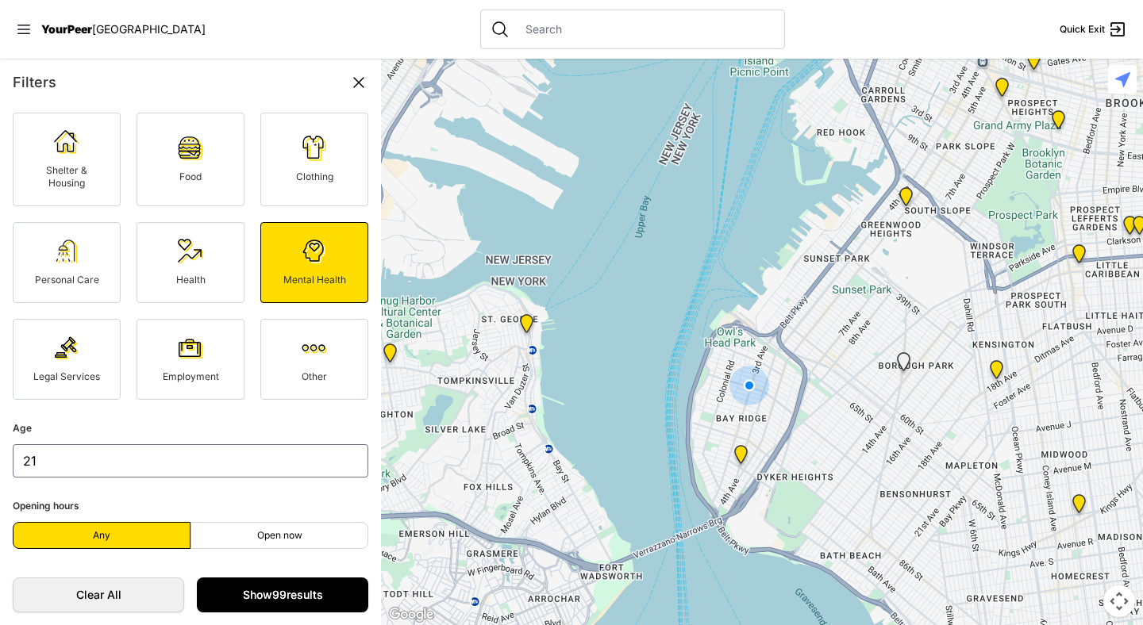
click at [270, 582] on link "Show 99 results" at bounding box center [282, 595] width 171 height 35
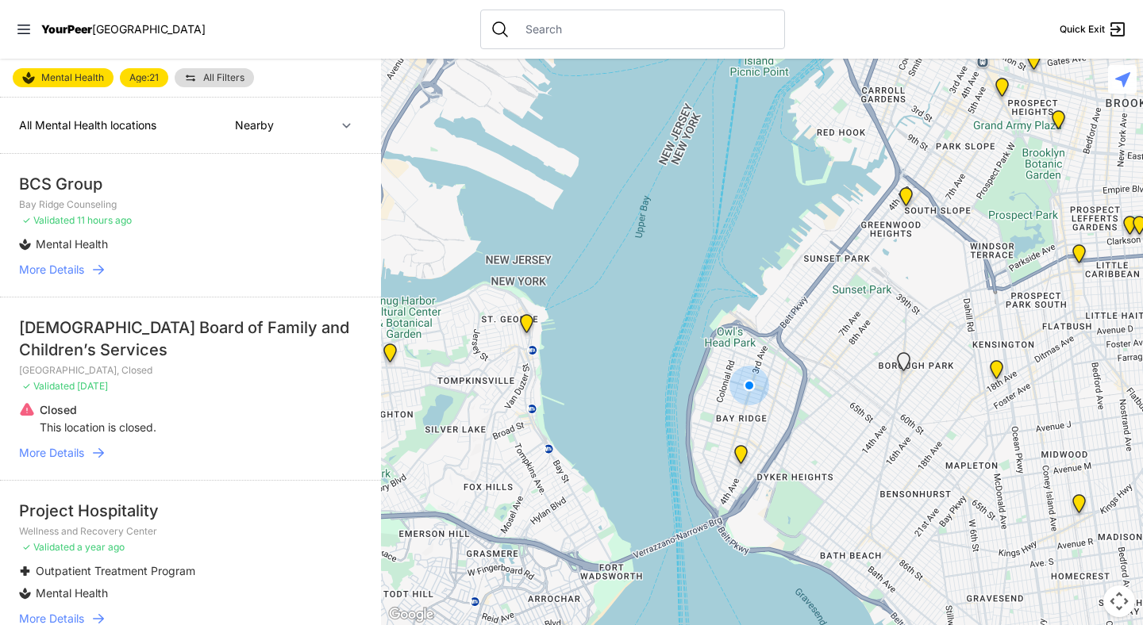
click at [94, 272] on icon at bounding box center [98, 270] width 16 height 16
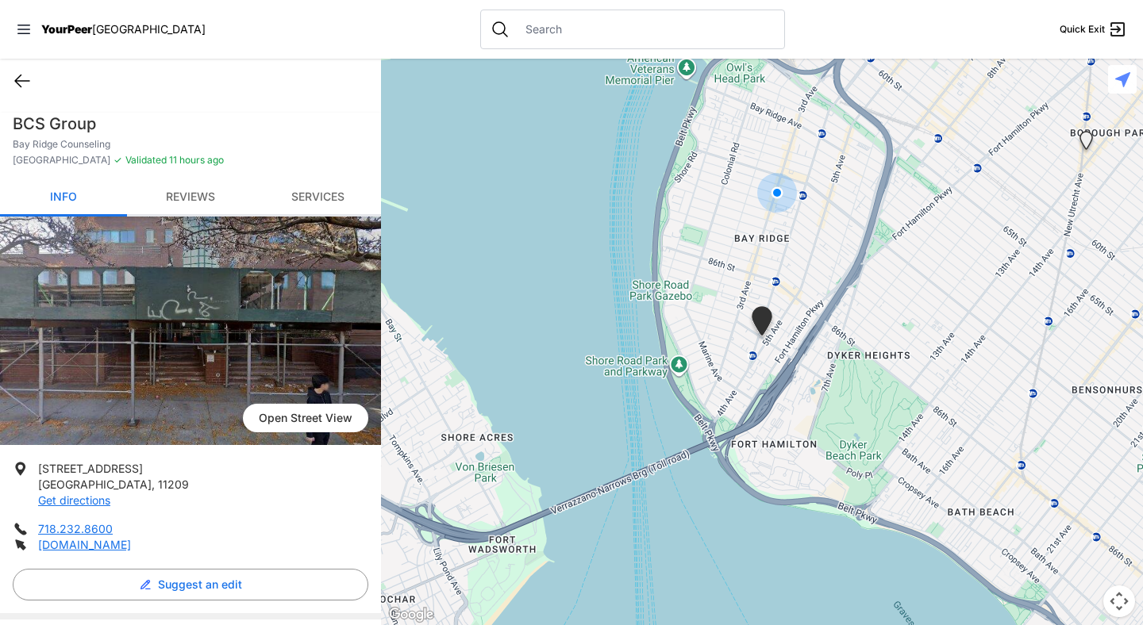
click at [21, 78] on icon at bounding box center [22, 80] width 19 height 19
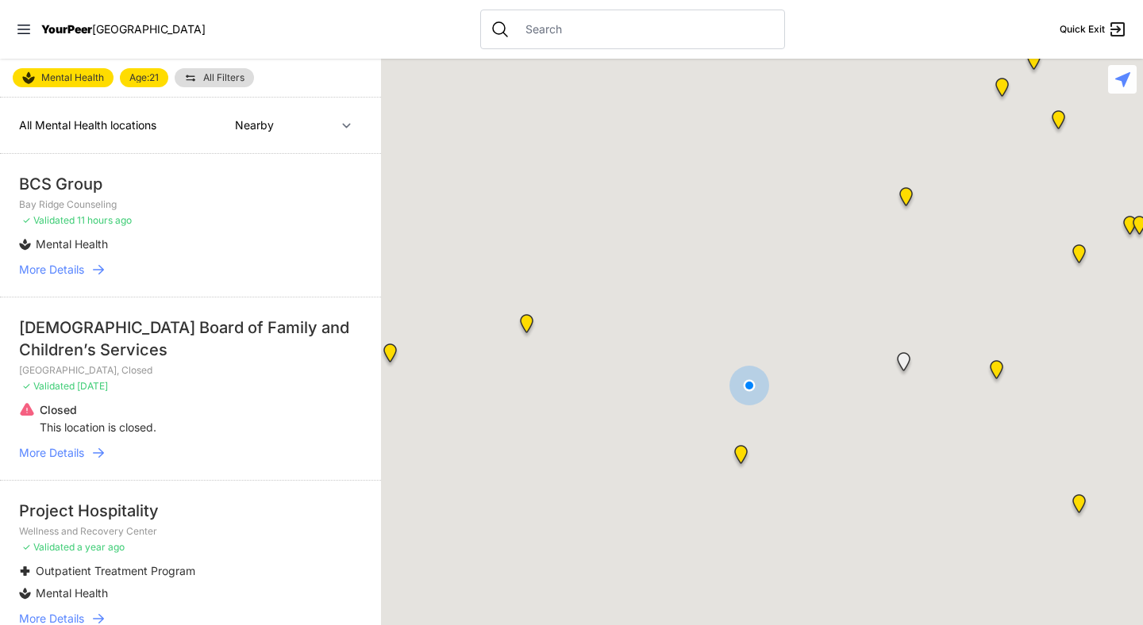
click at [516, 36] on input "text" at bounding box center [645, 29] width 259 height 16
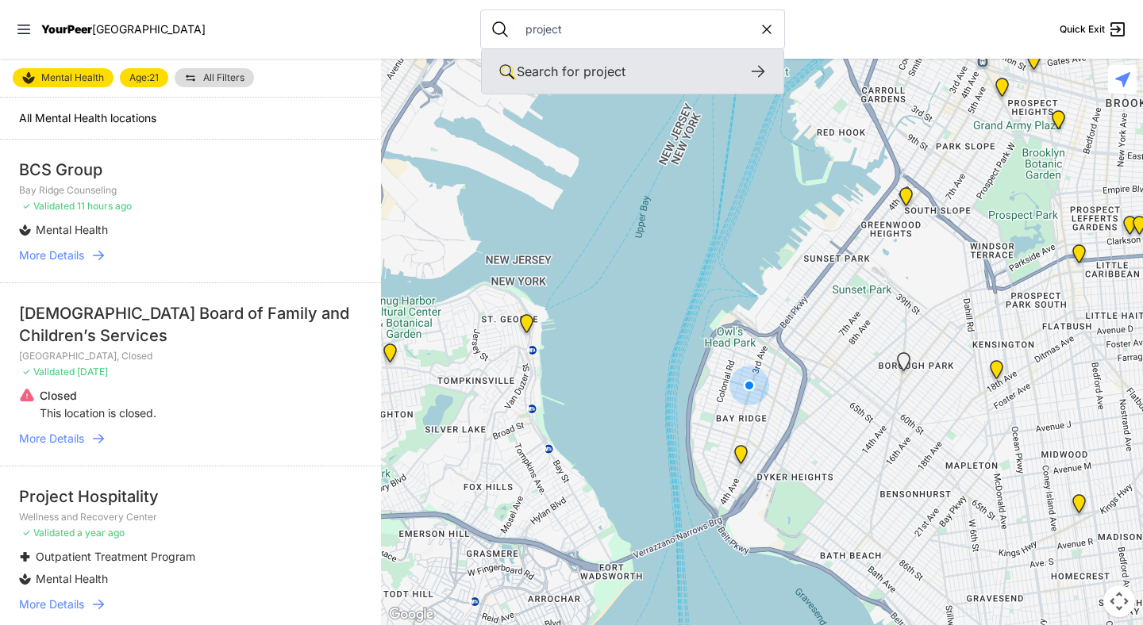
type input "project"
click at [748, 65] on icon at bounding box center [757, 71] width 19 height 19
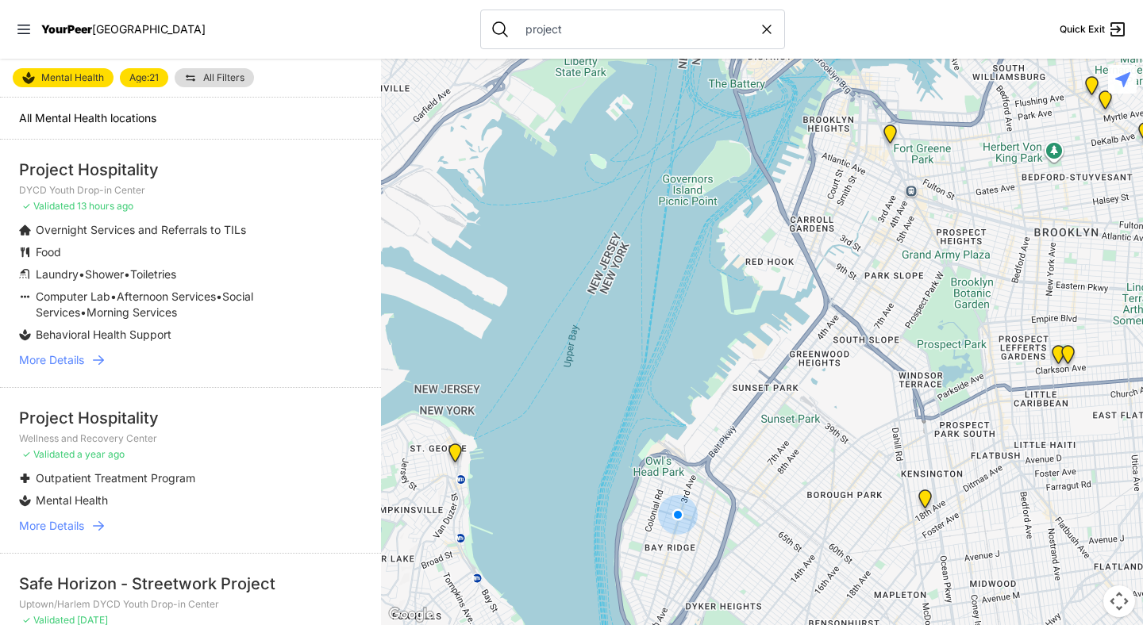
click at [101, 357] on icon at bounding box center [98, 360] width 11 height 10
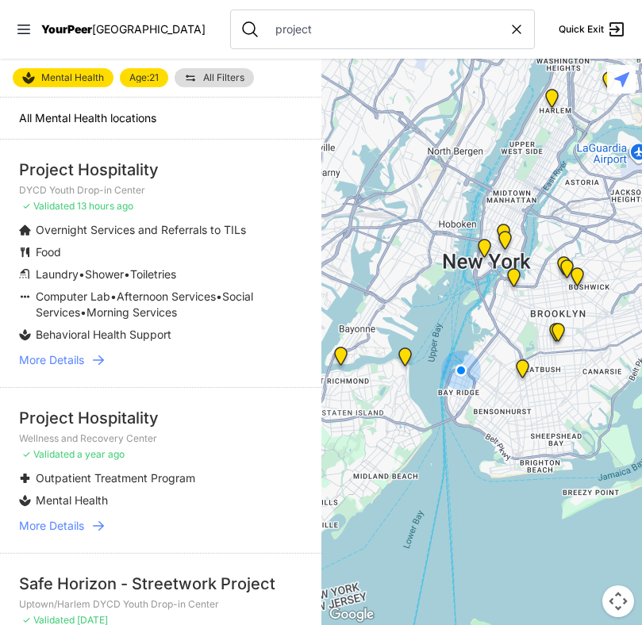
click at [293, 33] on input "project" at bounding box center [387, 29] width 243 height 16
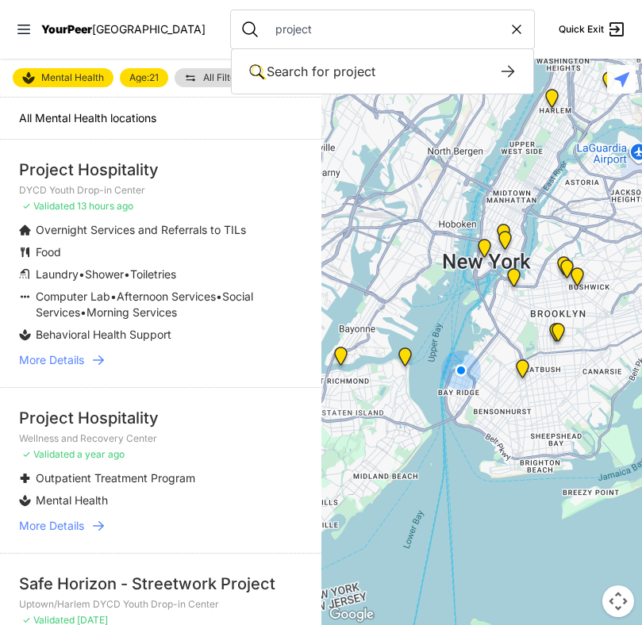
click at [293, 33] on input "project" at bounding box center [387, 29] width 243 height 16
type input "rising"
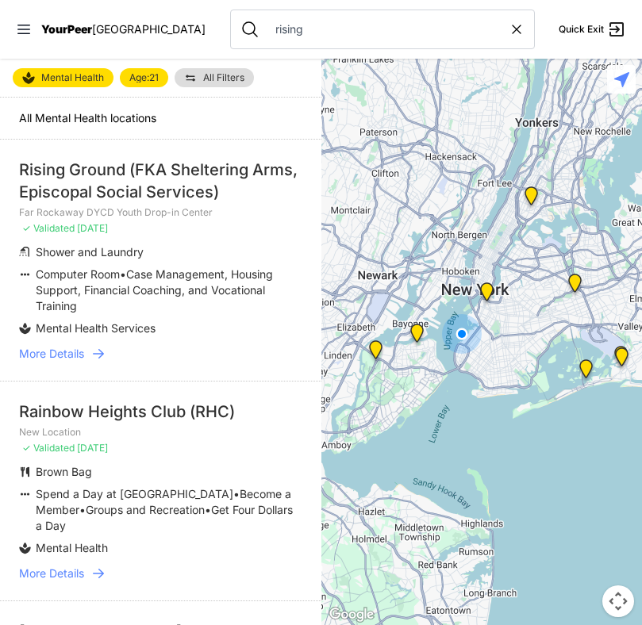
click at [102, 351] on icon at bounding box center [98, 354] width 11 height 10
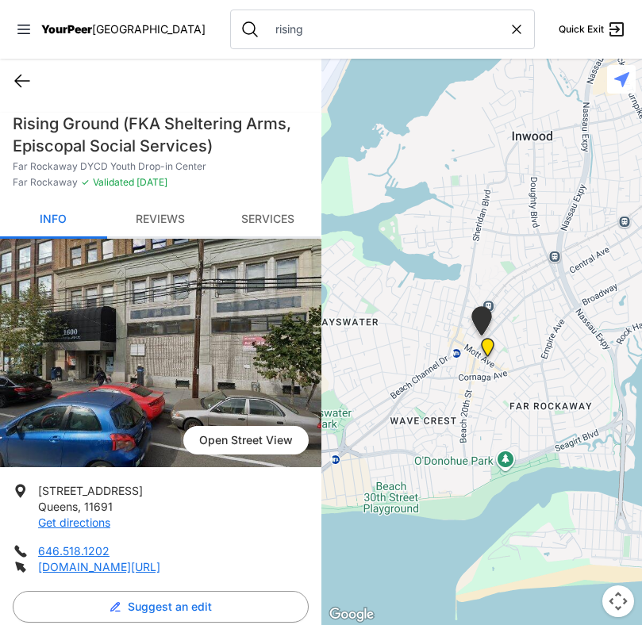
click at [25, 86] on icon at bounding box center [22, 80] width 19 height 19
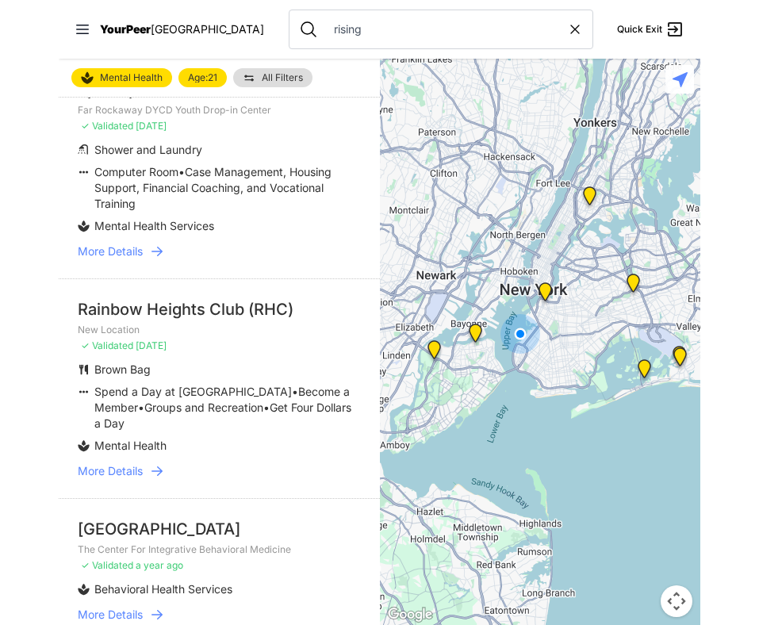
scroll to position [106, 0]
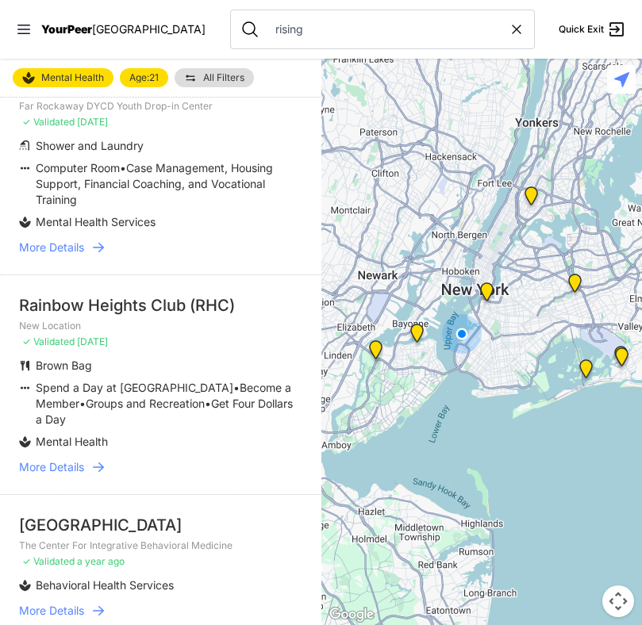
click at [98, 471] on icon at bounding box center [98, 467] width 16 height 16
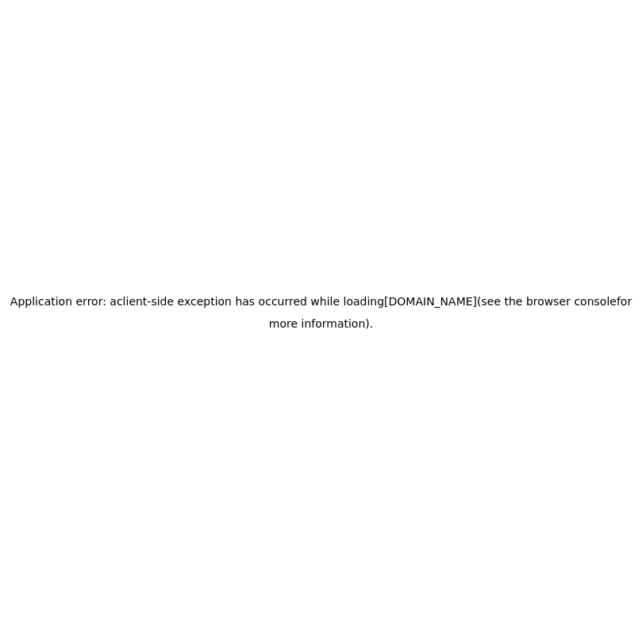
click at [438, 195] on div "Application error: a client -side exception has occurred while loading [DOMAIN_…" at bounding box center [321, 312] width 642 height 625
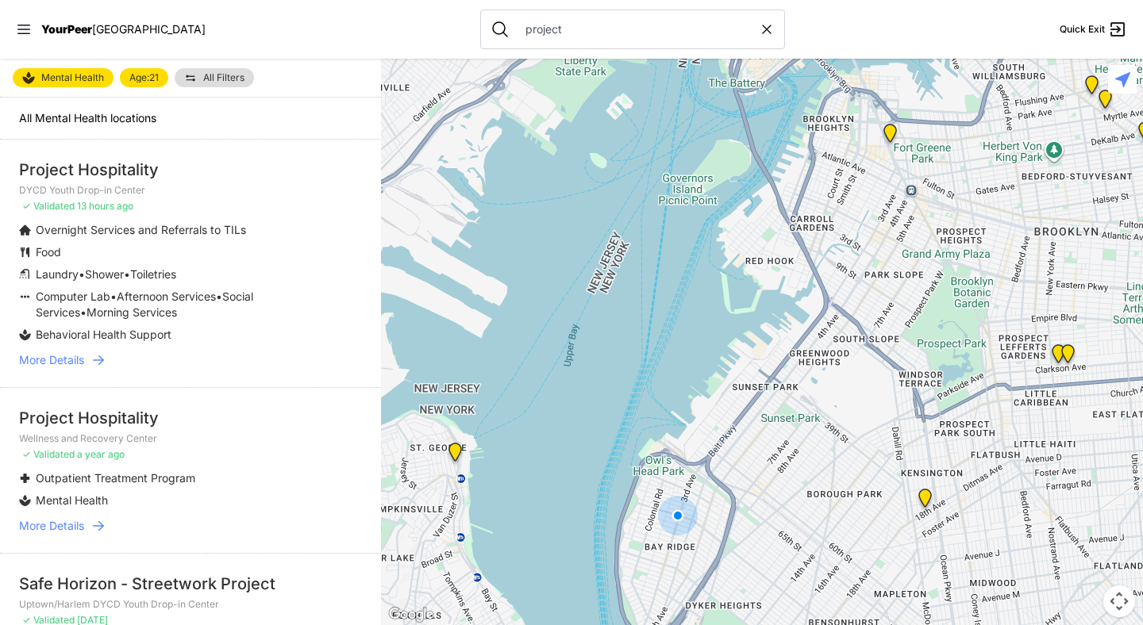
click at [98, 362] on icon at bounding box center [98, 360] width 16 height 16
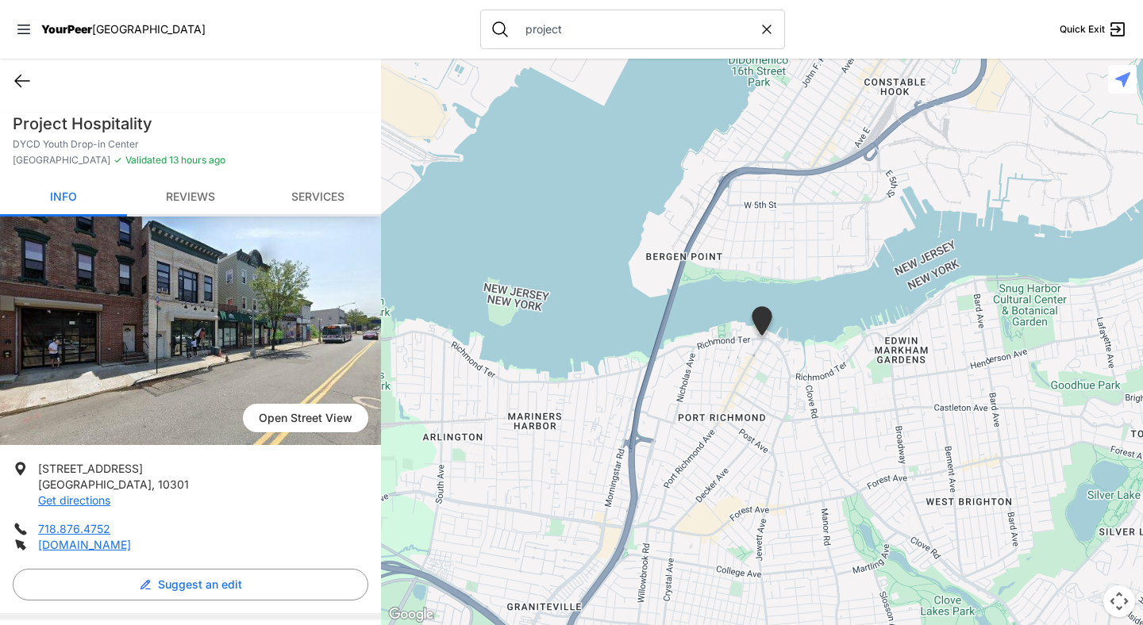
click at [21, 79] on icon at bounding box center [22, 80] width 19 height 19
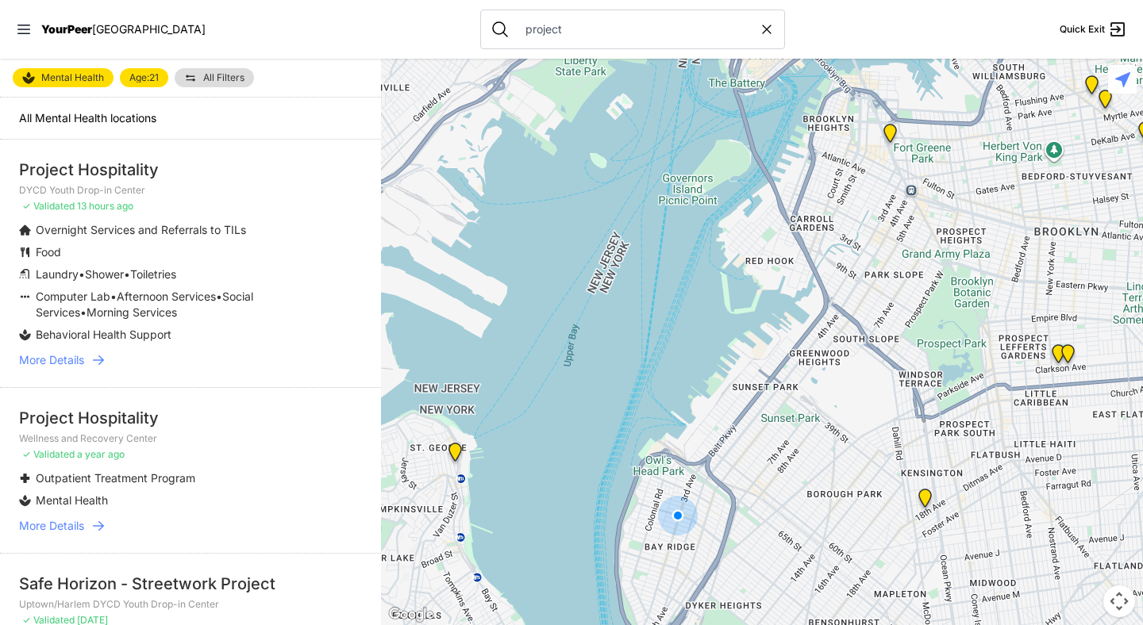
click at [98, 360] on icon at bounding box center [98, 360] width 11 height 10
click at [107, 361] on link "More Details" at bounding box center [190, 360] width 343 height 16
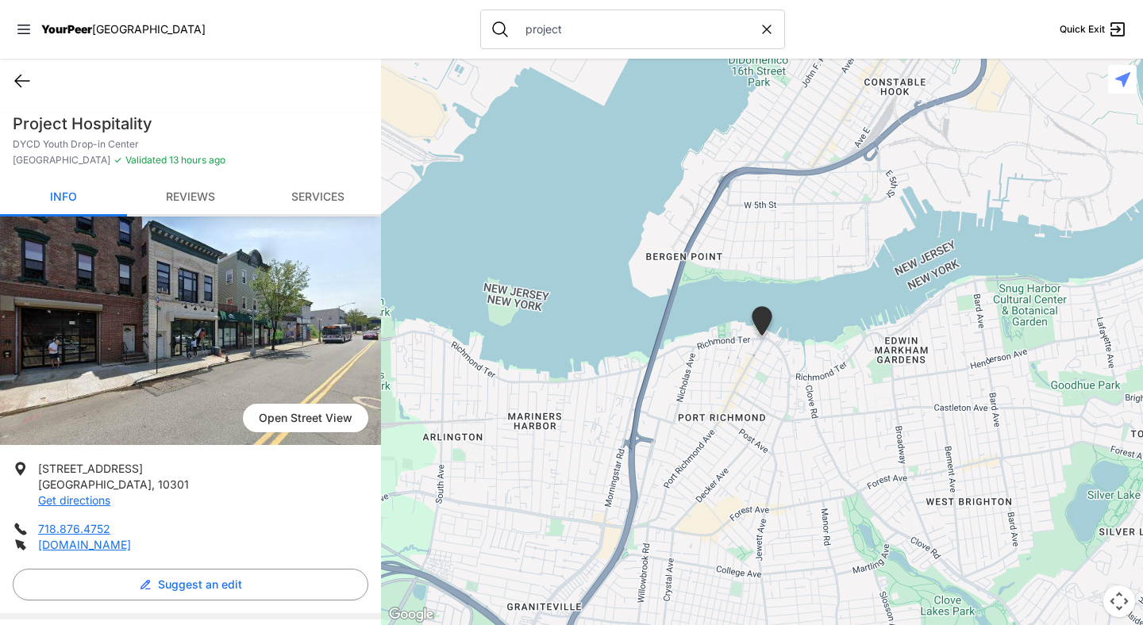
click at [19, 80] on icon at bounding box center [22, 80] width 19 height 19
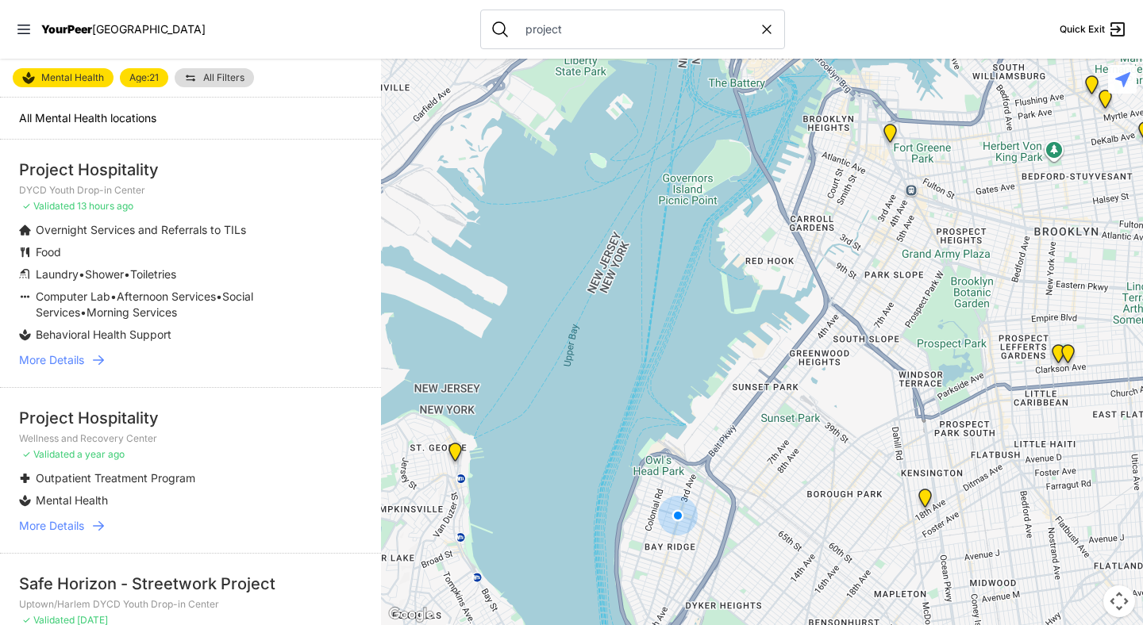
click at [99, 358] on icon at bounding box center [98, 360] width 16 height 16
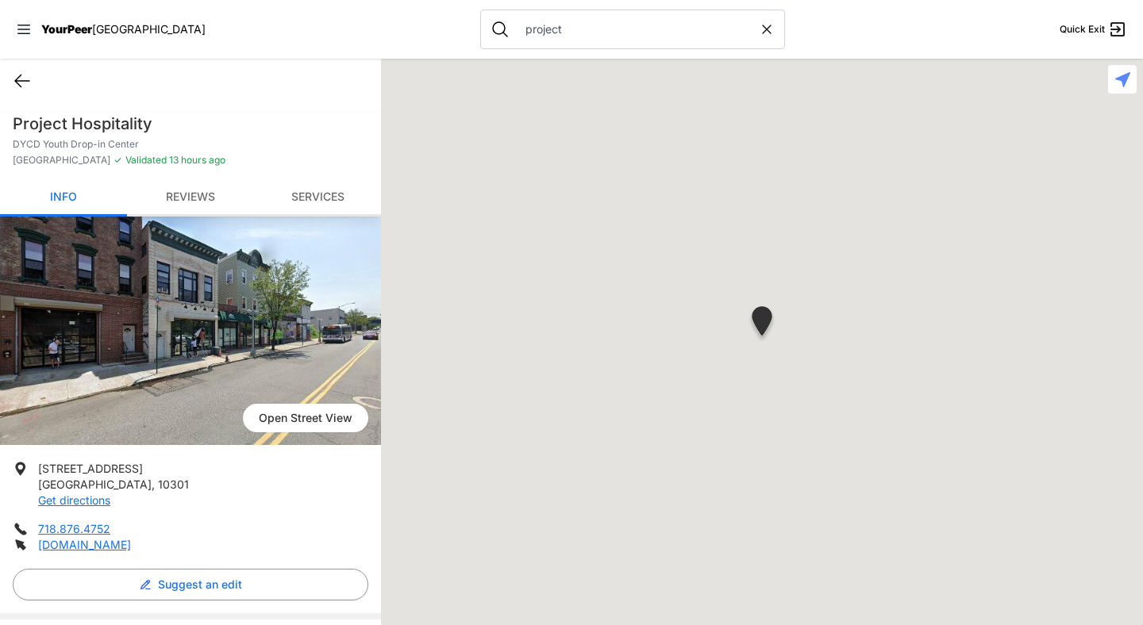
click at [22, 83] on icon at bounding box center [22, 80] width 19 height 19
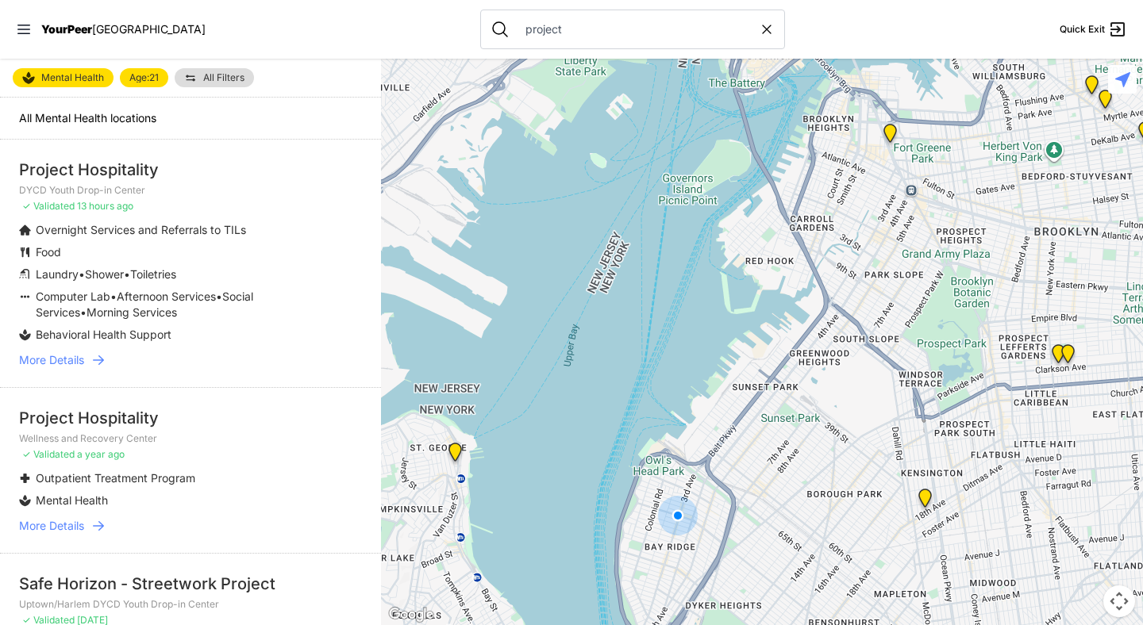
click at [101, 360] on icon at bounding box center [98, 360] width 11 height 10
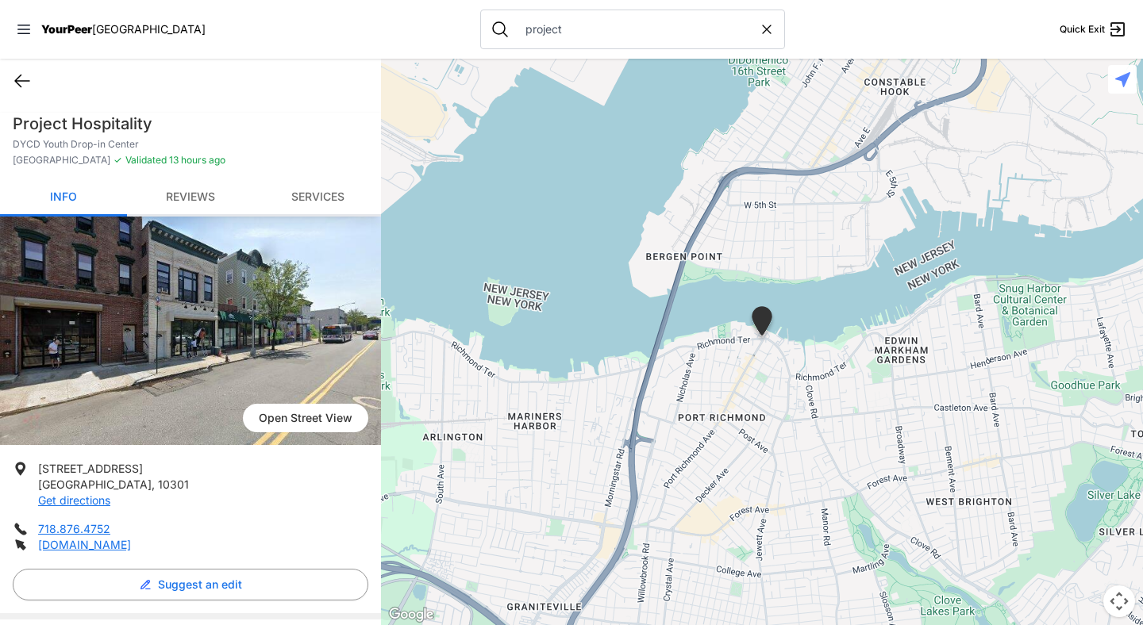
click at [25, 82] on icon at bounding box center [22, 80] width 19 height 19
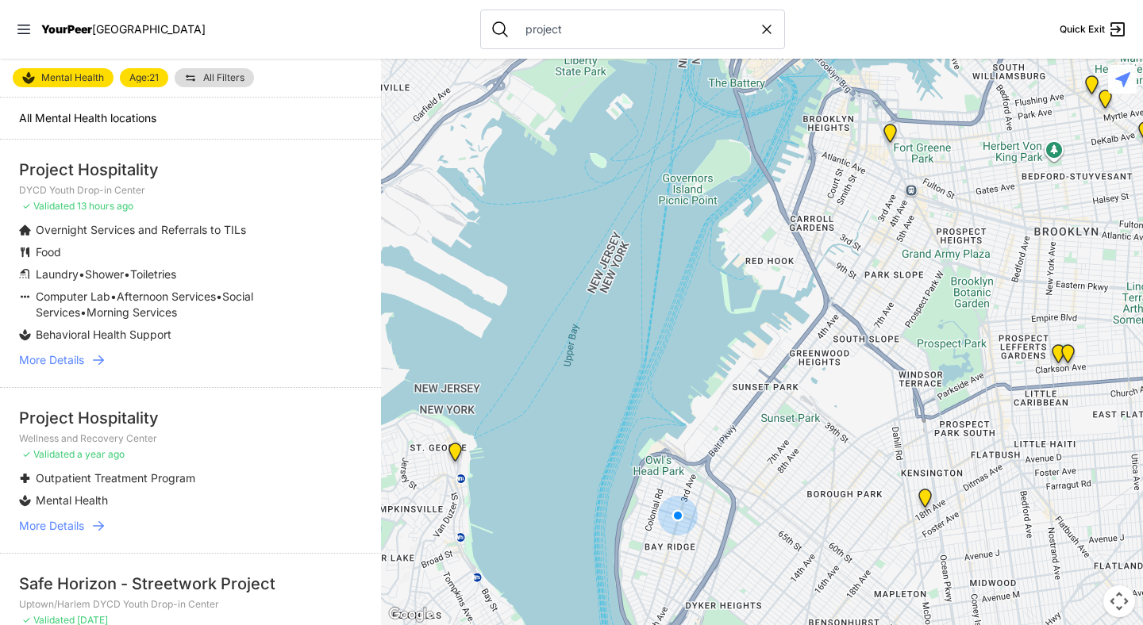
click at [104, 359] on icon at bounding box center [98, 360] width 16 height 16
click at [104, 359] on icon at bounding box center [98, 360] width 11 height 10
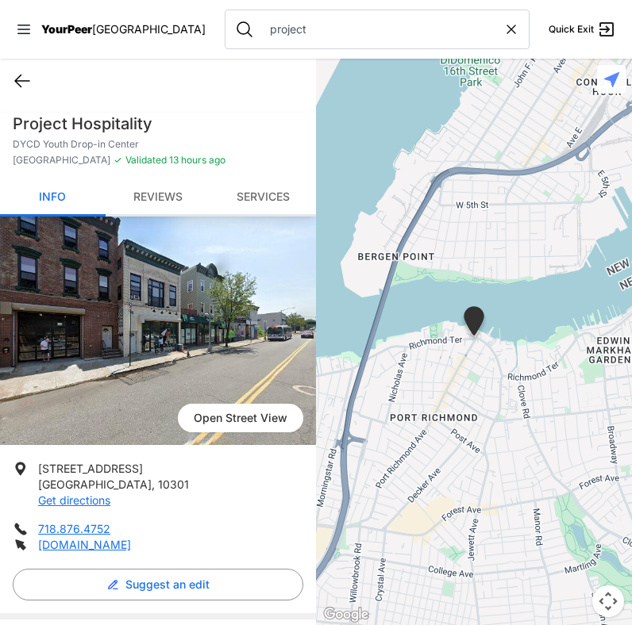
click at [20, 76] on icon at bounding box center [22, 81] width 14 height 12
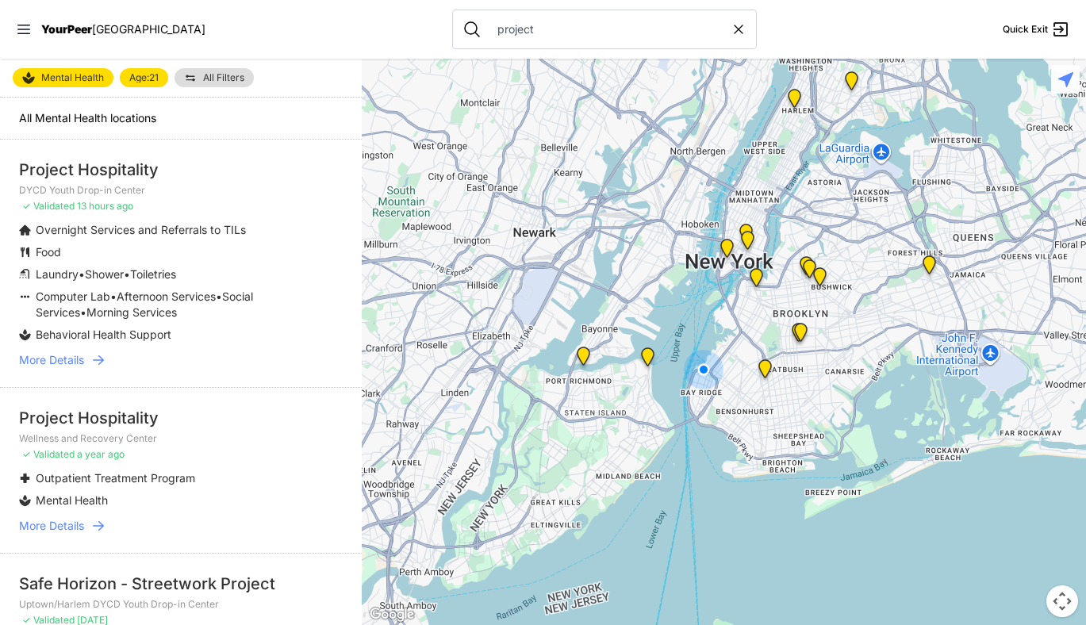
click at [100, 359] on icon at bounding box center [98, 360] width 11 height 10
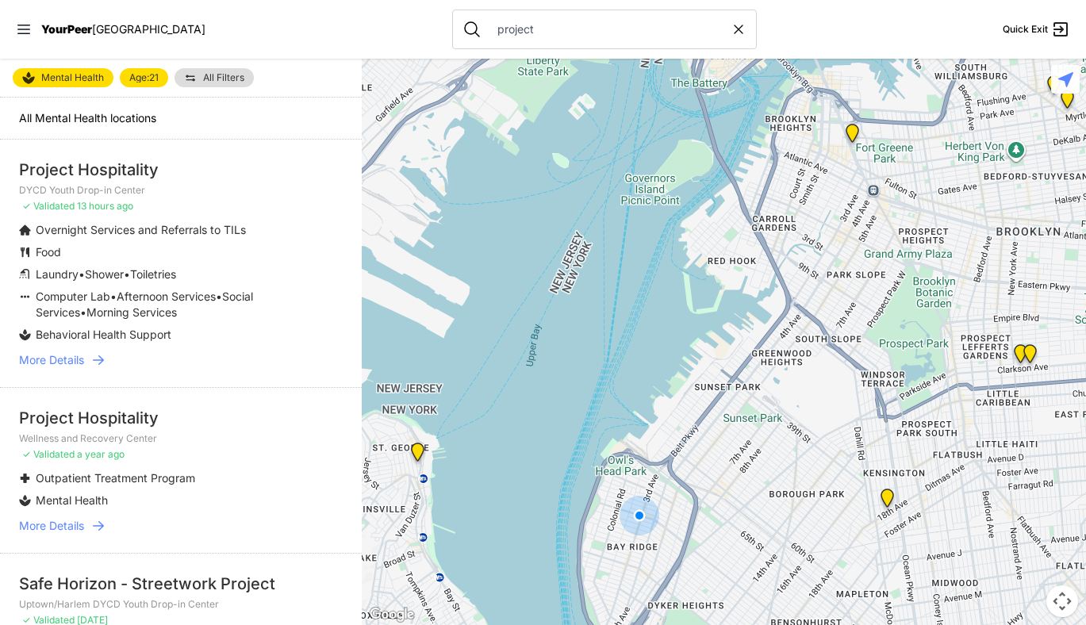
click at [101, 361] on icon at bounding box center [98, 360] width 16 height 16
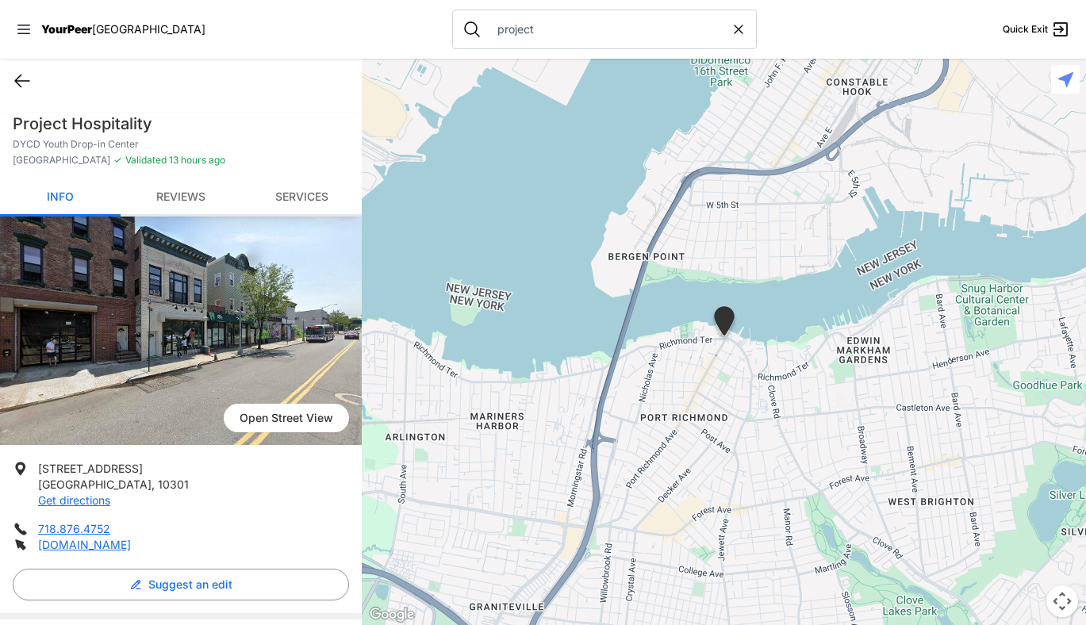
click at [22, 78] on icon at bounding box center [22, 80] width 19 height 19
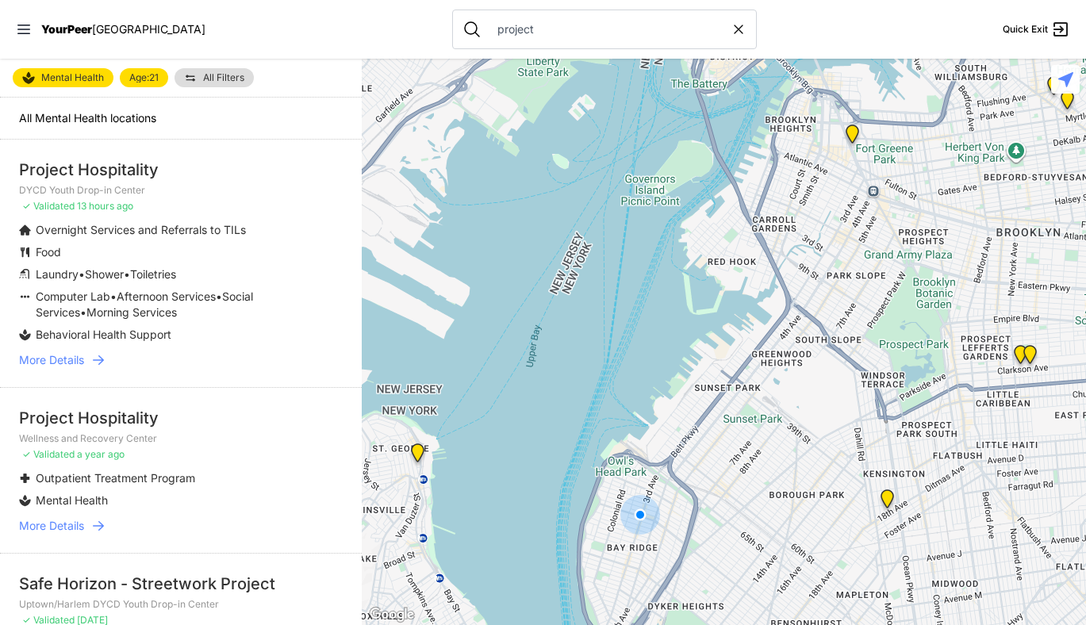
click at [104, 359] on icon at bounding box center [98, 360] width 16 height 16
click at [102, 359] on icon at bounding box center [98, 360] width 11 height 10
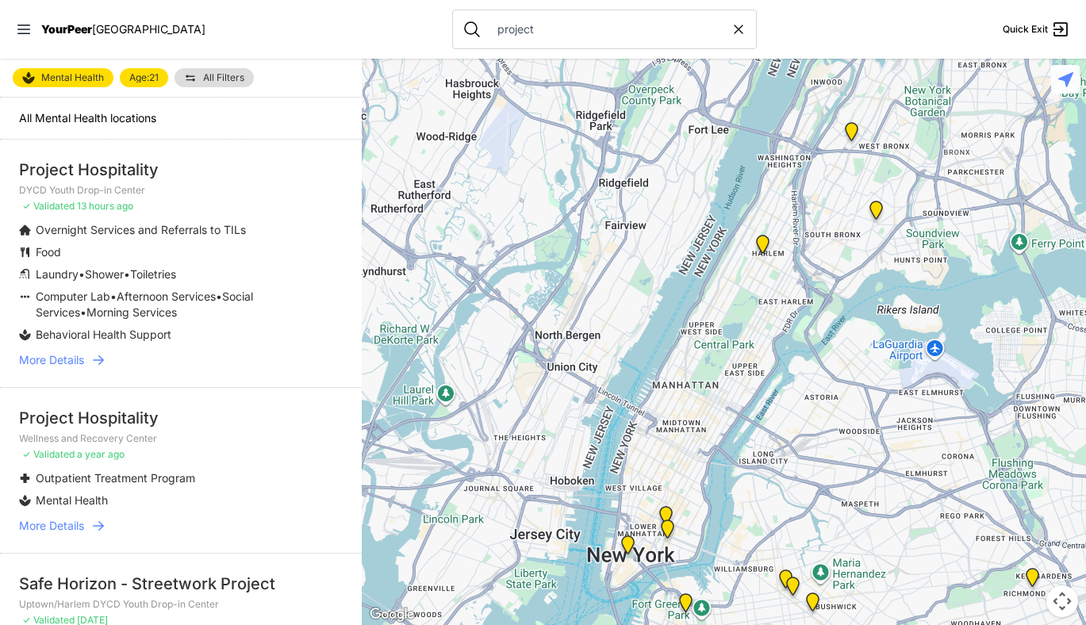
click at [105, 357] on icon at bounding box center [98, 360] width 16 height 16
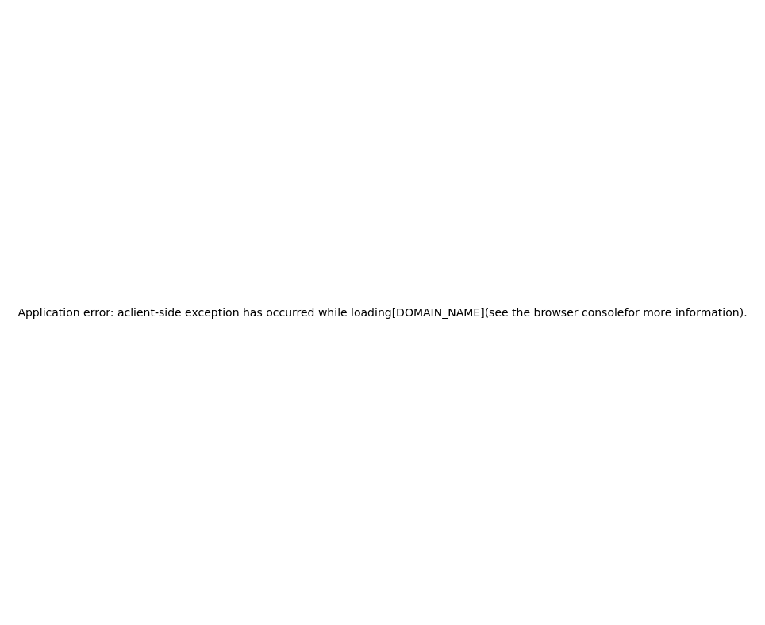
click at [764, 359] on div "Application error: a client -side exception has occurred while loading [DOMAIN_…" at bounding box center [382, 312] width 765 height 625
drag, startPoint x: 764, startPoint y: 359, endPoint x: 712, endPoint y: 352, distance: 52.1
click at [712, 352] on div "Application error: a client -side exception has occurred while loading [DOMAIN_…" at bounding box center [382, 312] width 765 height 625
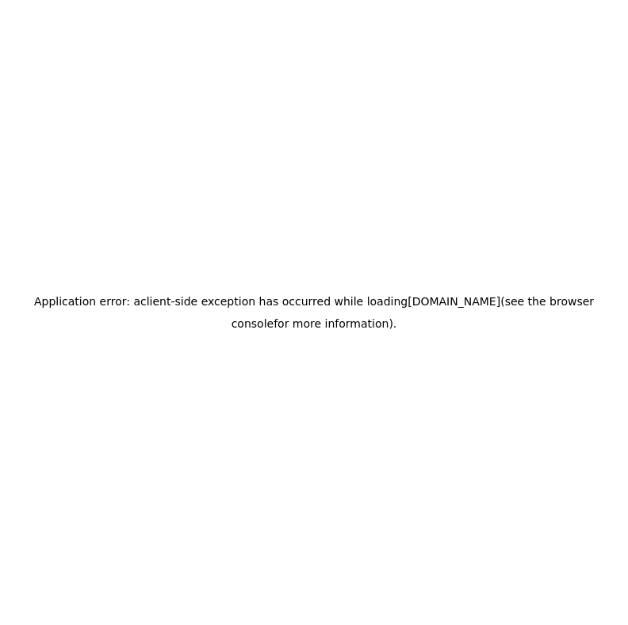
drag, startPoint x: 368, startPoint y: 325, endPoint x: 13, endPoint y: 301, distance: 355.5
click at [13, 301] on h2 "Application error: a client -side exception has occurred while loading [DOMAIN_…" at bounding box center [314, 312] width 616 height 44
